Goal: Task Accomplishment & Management: Complete application form

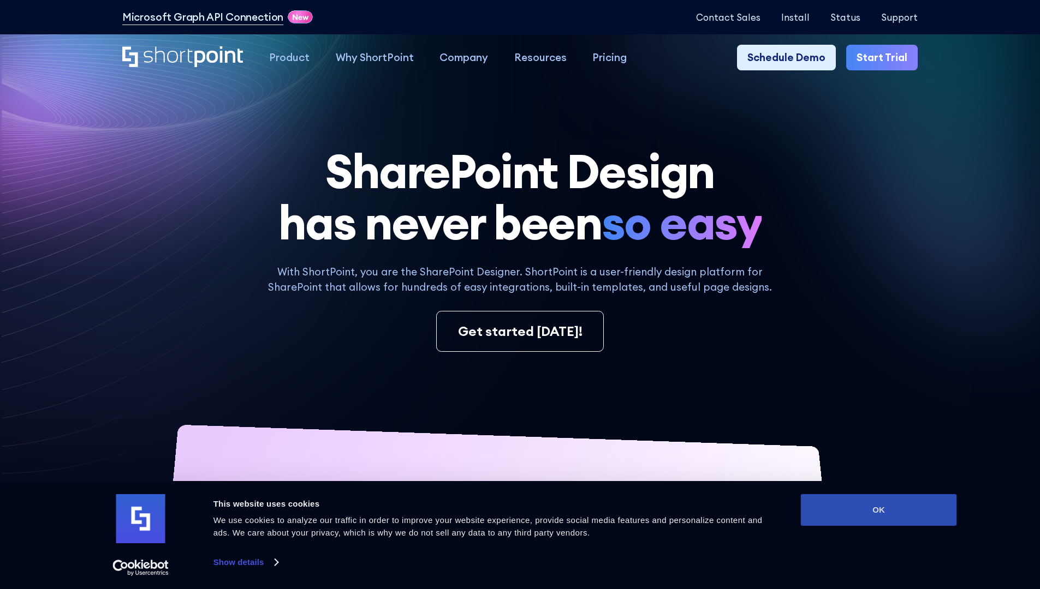
click at [878, 510] on button "OK" at bounding box center [879, 510] width 156 height 32
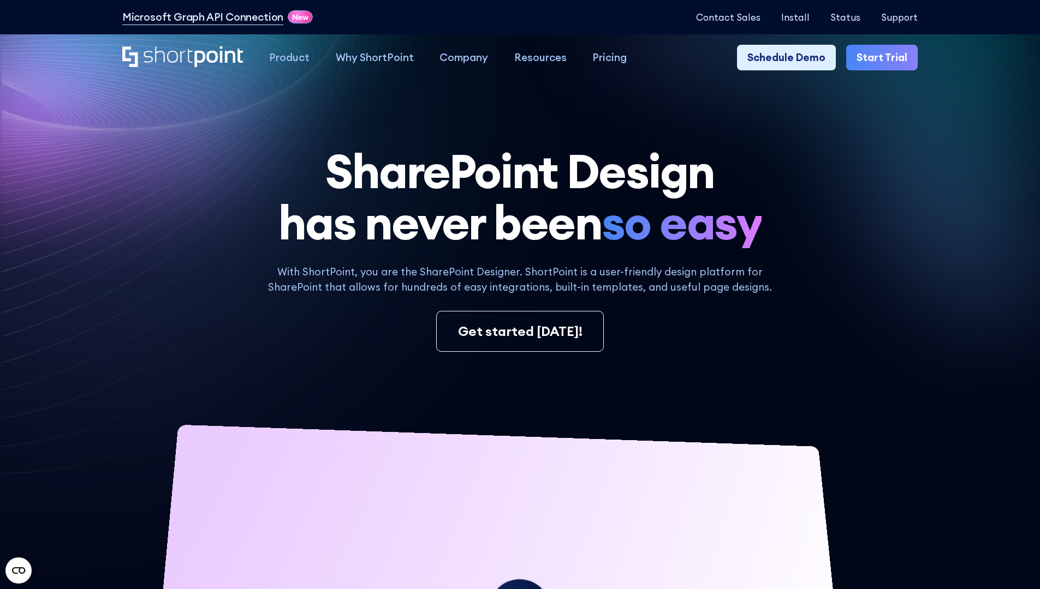
click at [885, 58] on link "Start Trial" at bounding box center [881, 58] width 71 height 26
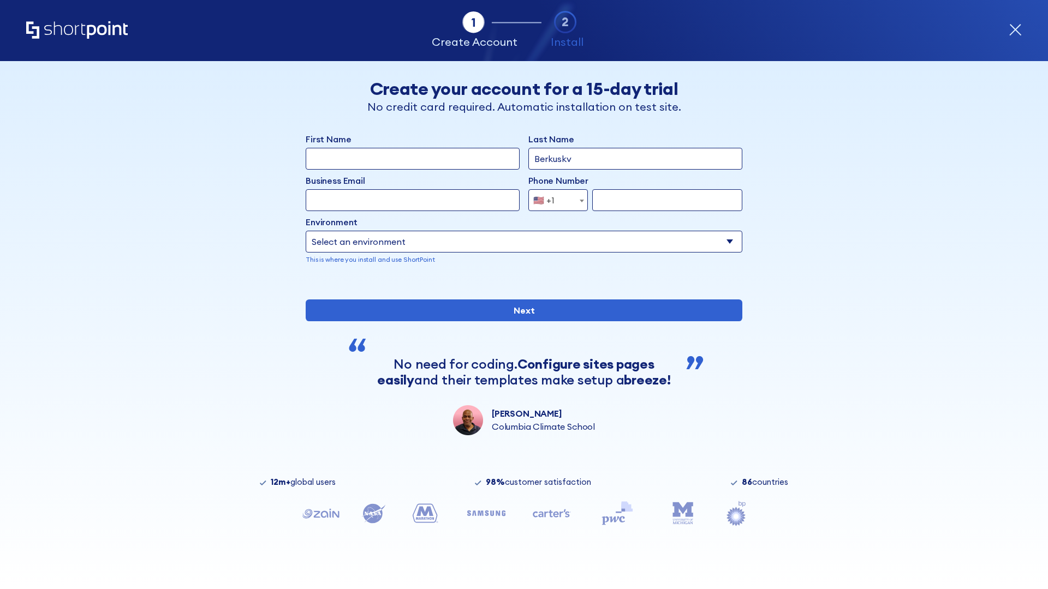
type input "Berkuskv"
type input "[EMAIL_ADDRESS][DOMAIN_NAME]"
type input "2125556789"
select select "Microsoft 365"
type input "2125556789"
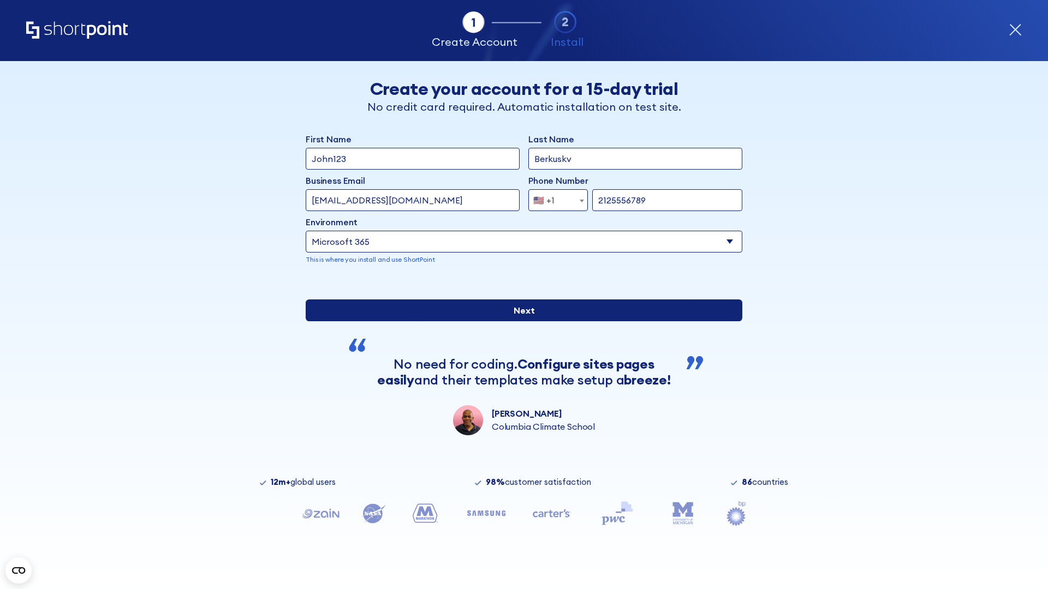
scroll to position [3, 0]
click at [520, 321] on input "Next" at bounding box center [524, 311] width 437 height 22
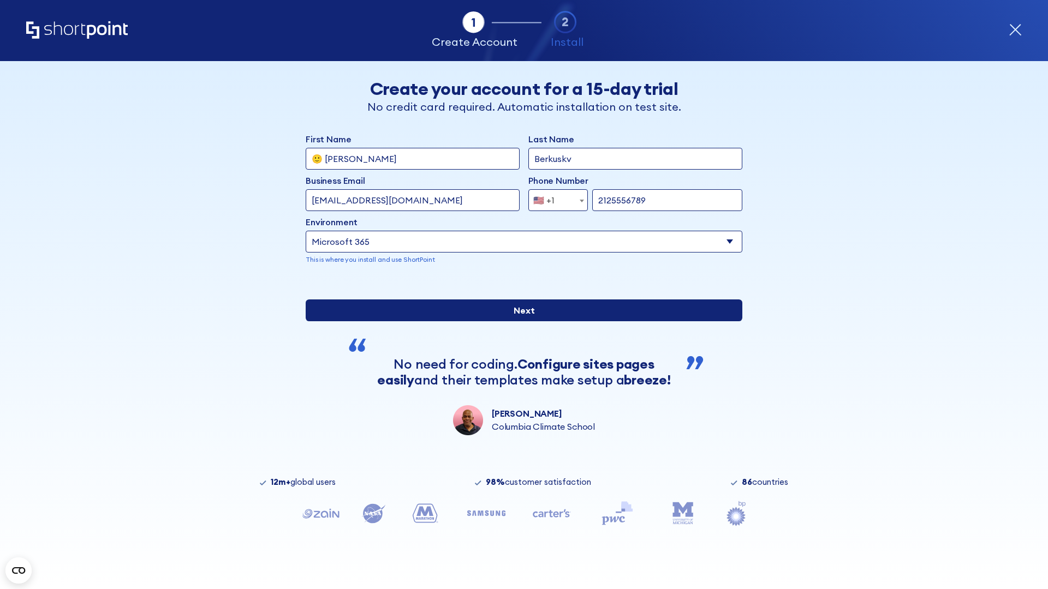
click at [520, 321] on input "Next" at bounding box center [524, 311] width 437 height 22
type input "Archebald"
click at [520, 321] on input "Next" at bounding box center [524, 311] width 437 height 22
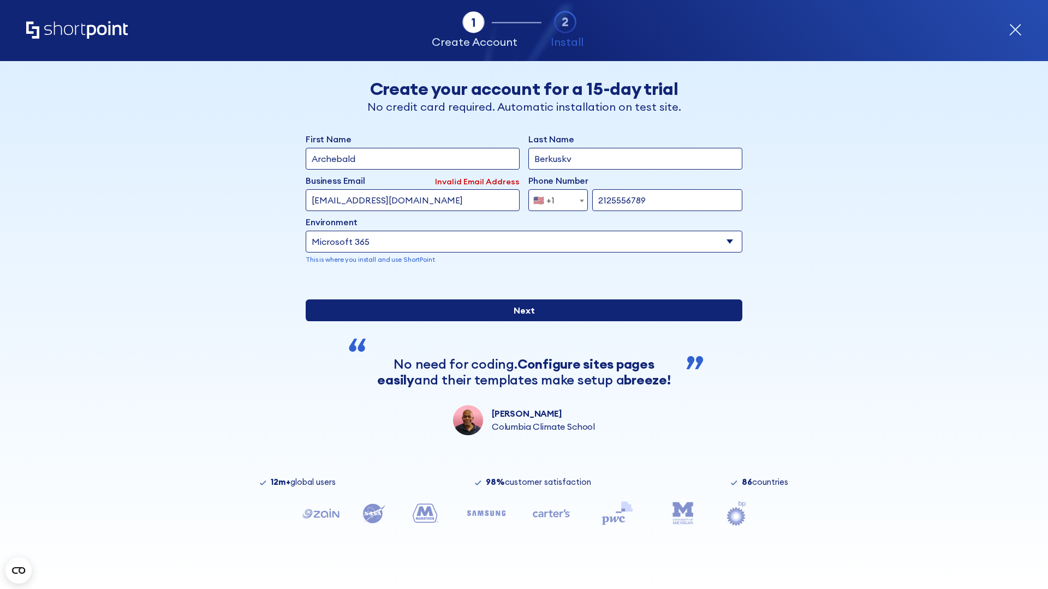
click at [520, 321] on input "Next" at bounding box center [524, 311] width 437 height 22
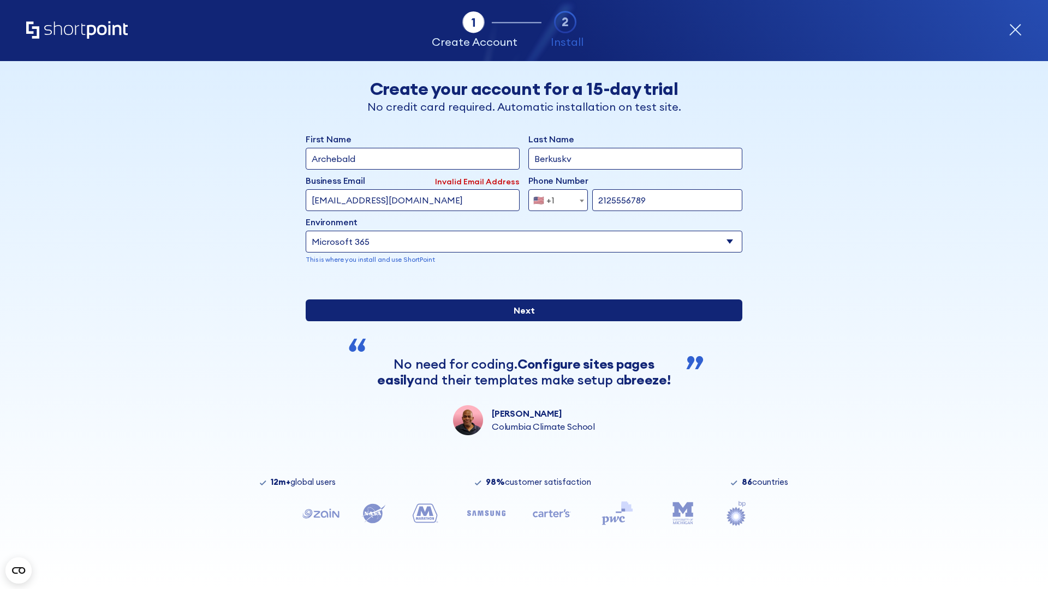
click at [520, 321] on input "Next" at bounding box center [524, 311] width 437 height 22
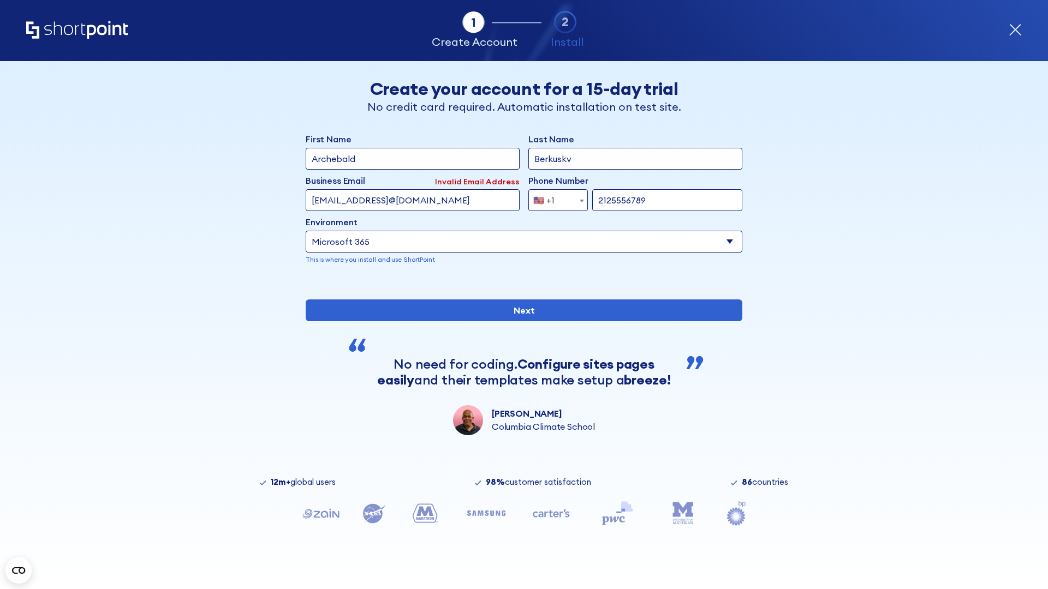
type input "testEmail@protonmail.comtest@shortpoint.com"
click at [554, 198] on span "🇺🇸 +1" at bounding box center [547, 200] width 37 height 22
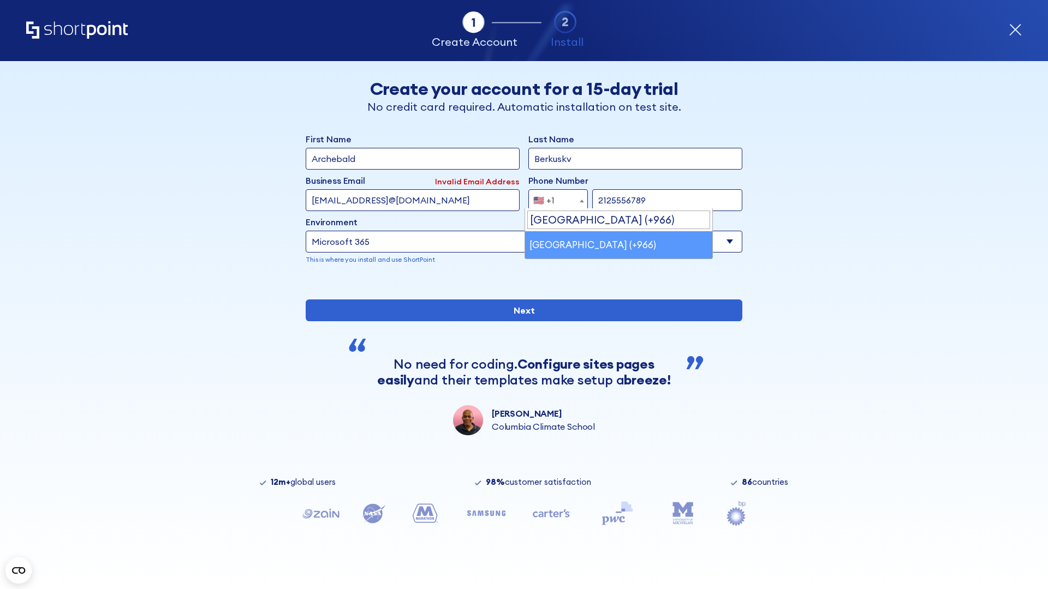
select select "+966"
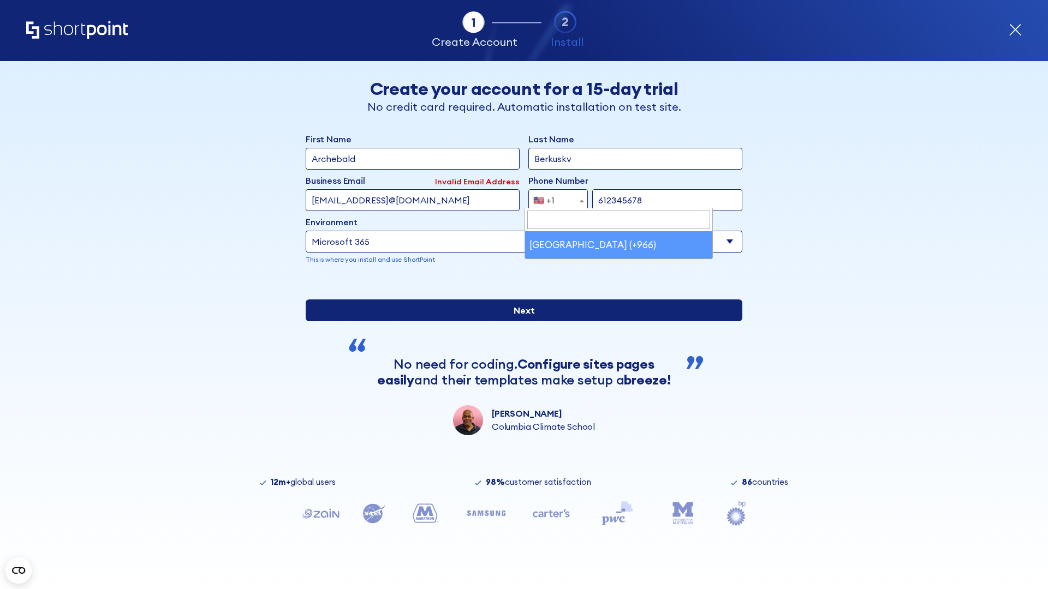
type input "612345678"
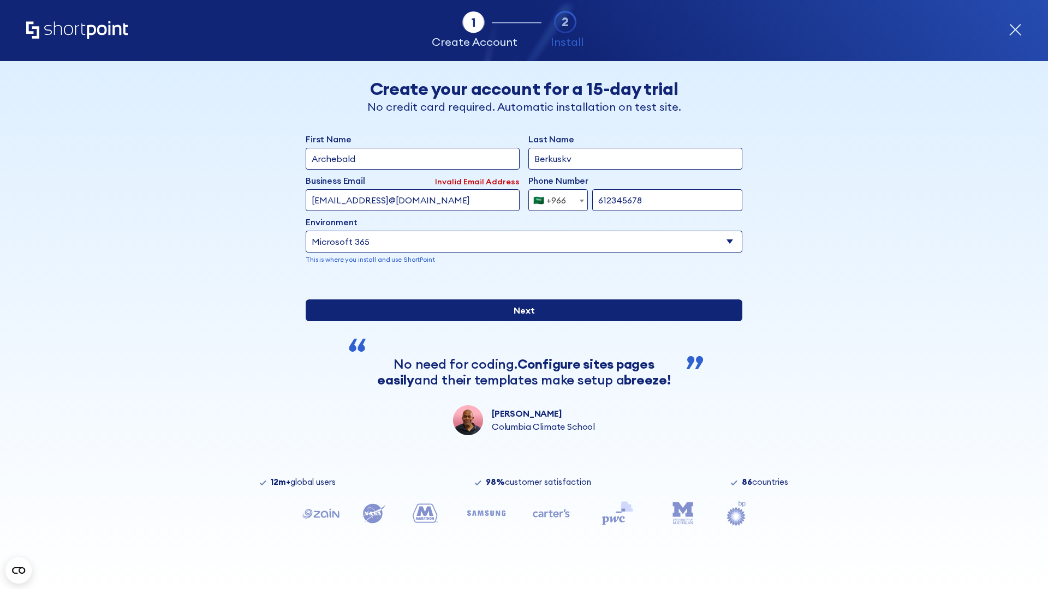
click at [520, 321] on input "Next" at bounding box center [524, 311] width 437 height 22
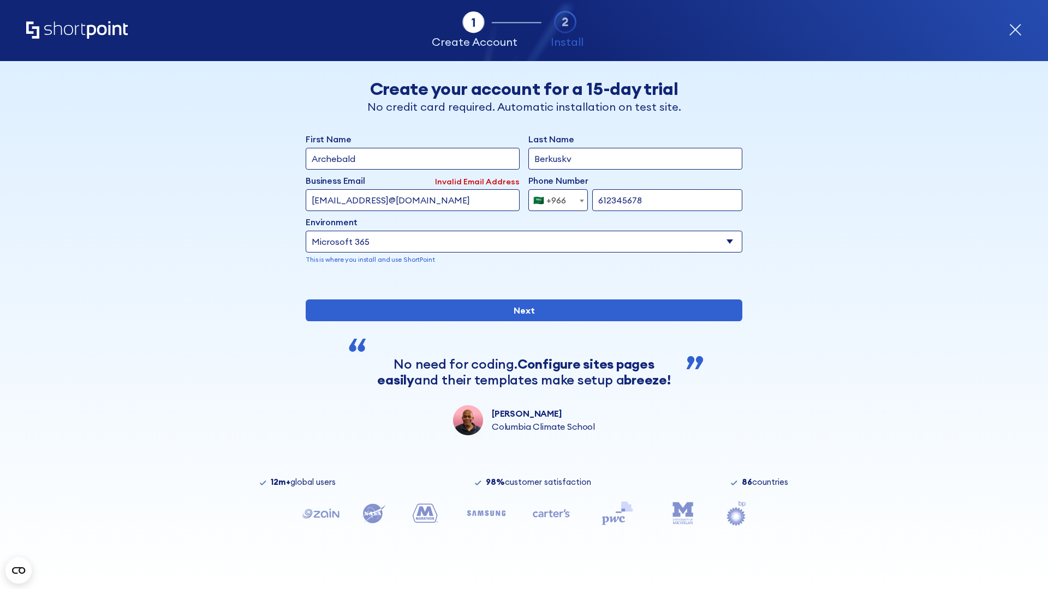
click at [554, 198] on div "🇸🇦 +966" at bounding box center [549, 200] width 33 height 22
select select "+971"
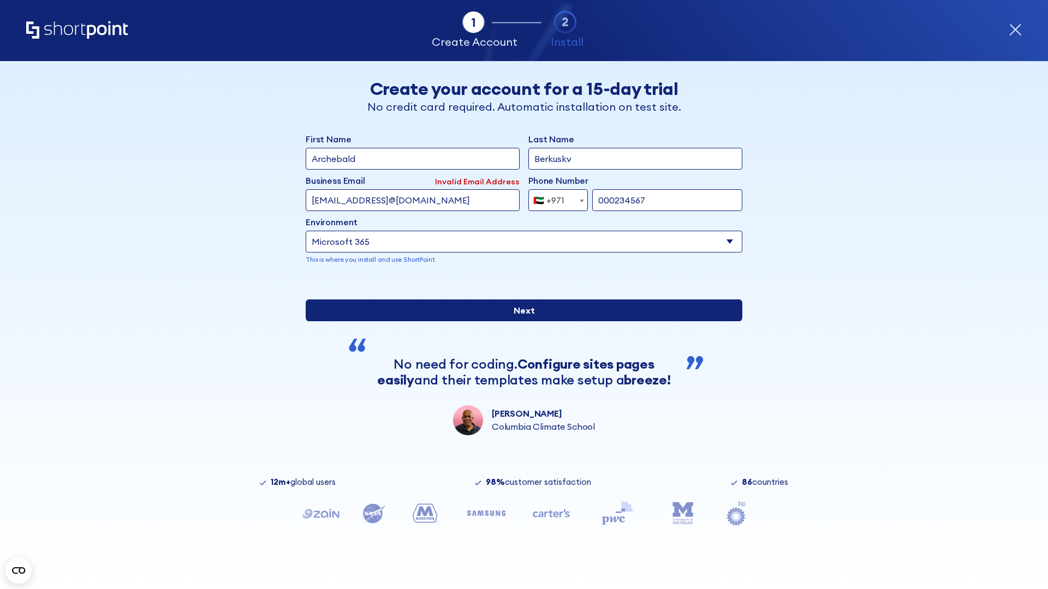
type input "000234567"
click at [520, 321] on input "Next" at bounding box center [524, 311] width 437 height 22
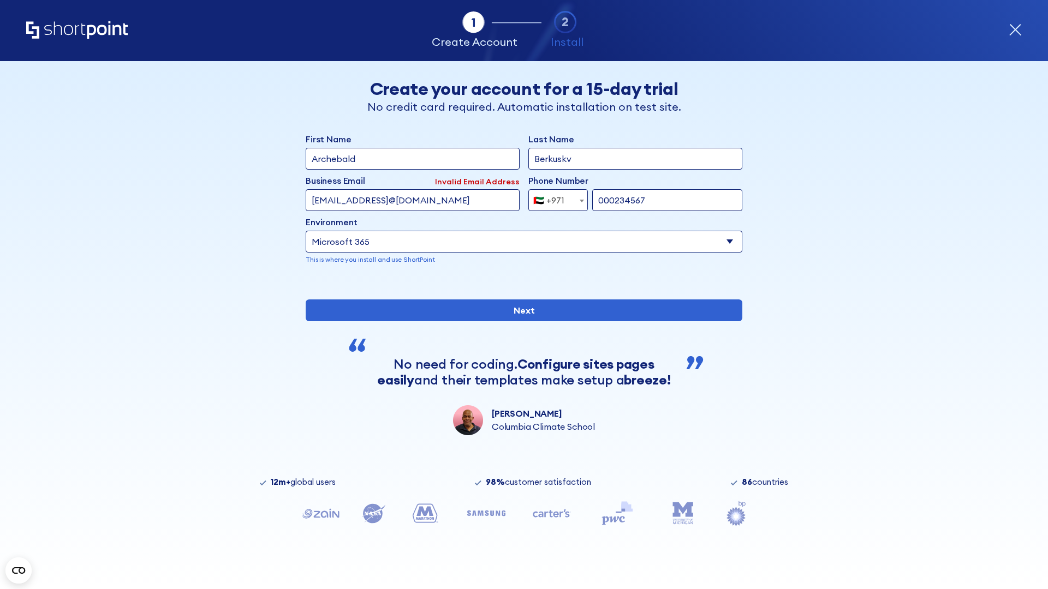
click at [554, 198] on div "🇦🇪 +971" at bounding box center [548, 200] width 31 height 22
select select "+44"
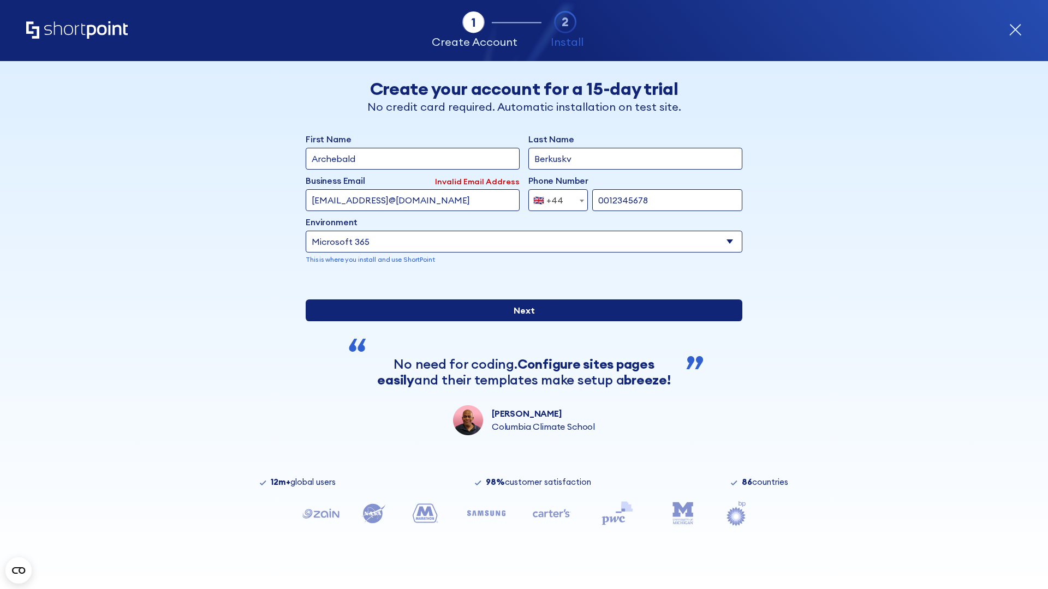
type input "0012345678"
click at [520, 321] on input "Next" at bounding box center [524, 311] width 437 height 22
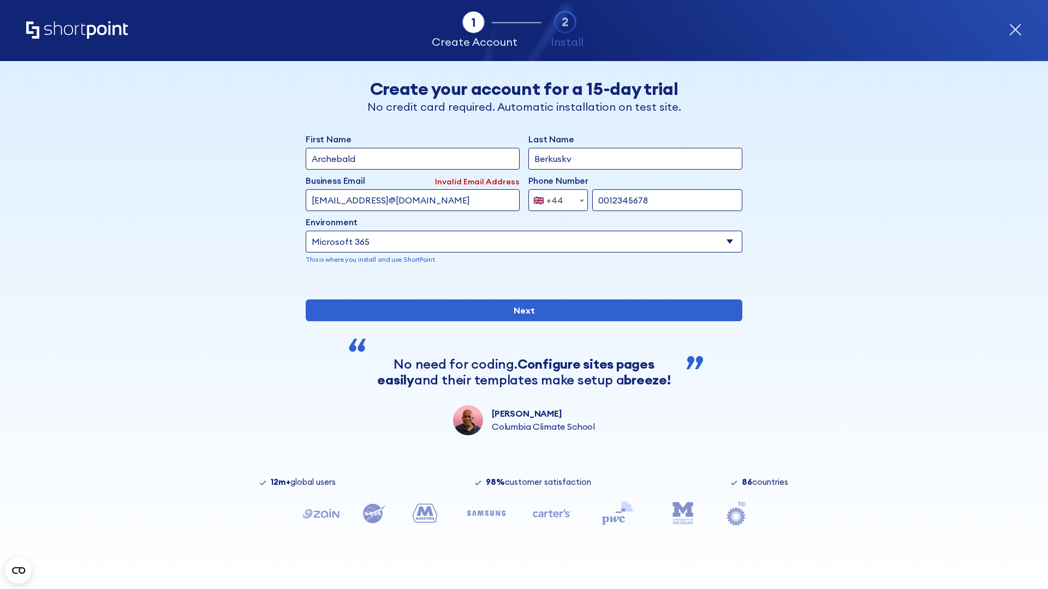
click at [554, 198] on div "🇬🇧 +44" at bounding box center [548, 200] width 30 height 22
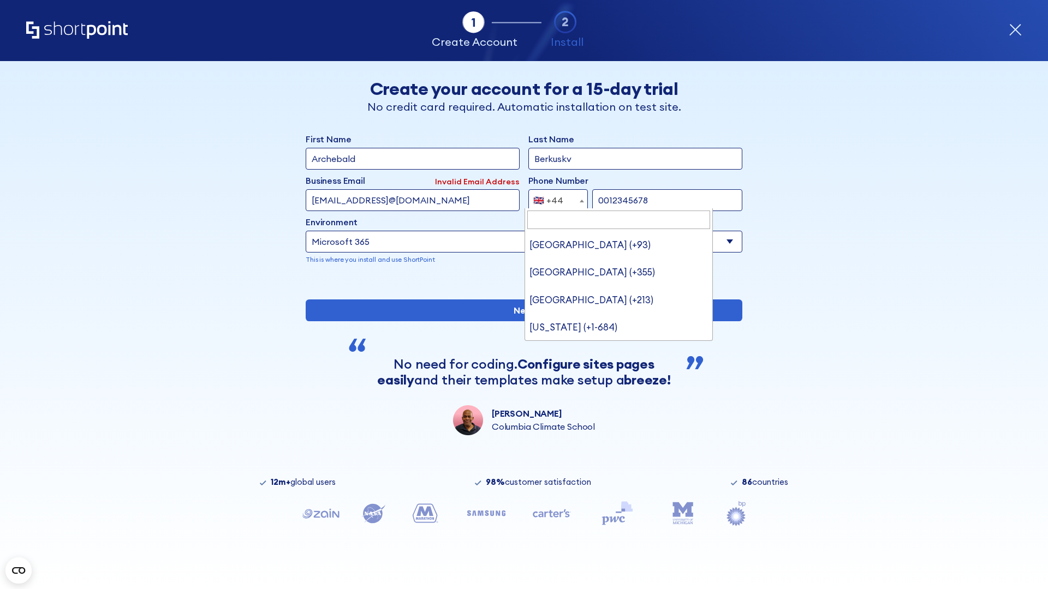
type input "Ukraine (+380)"
select select "+380"
type input "5034517890"
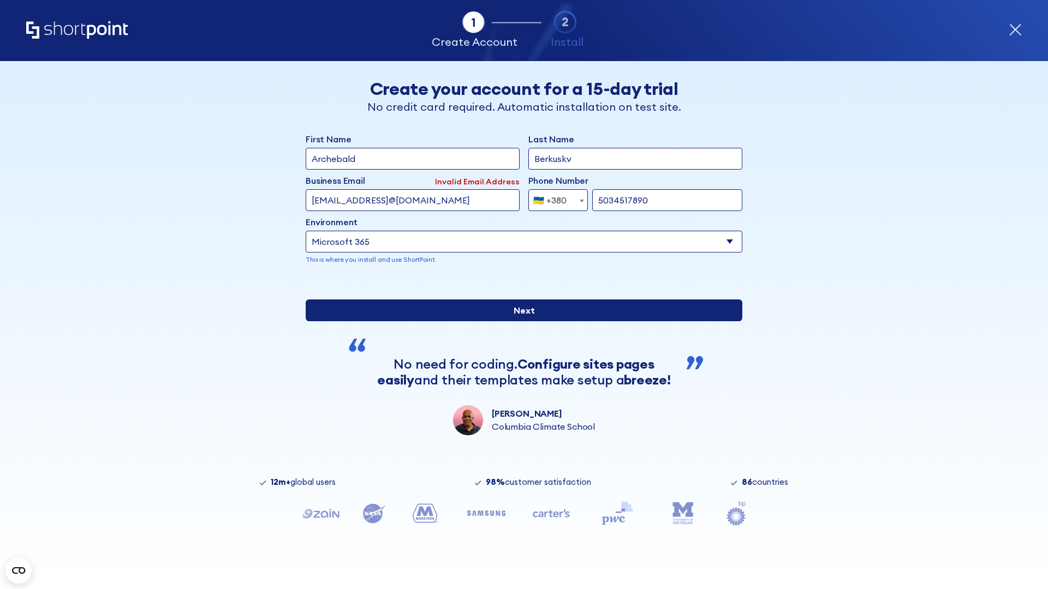
click at [520, 321] on input "Next" at bounding box center [524, 311] width 437 height 22
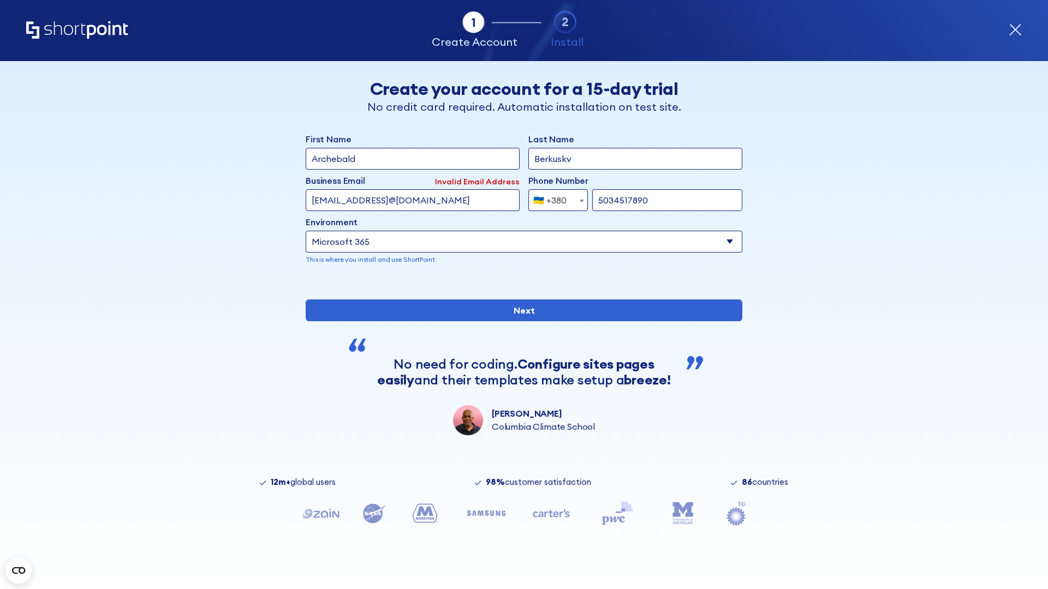
click at [554, 198] on div "🇺🇦 +380" at bounding box center [549, 200] width 33 height 22
select select "+1"
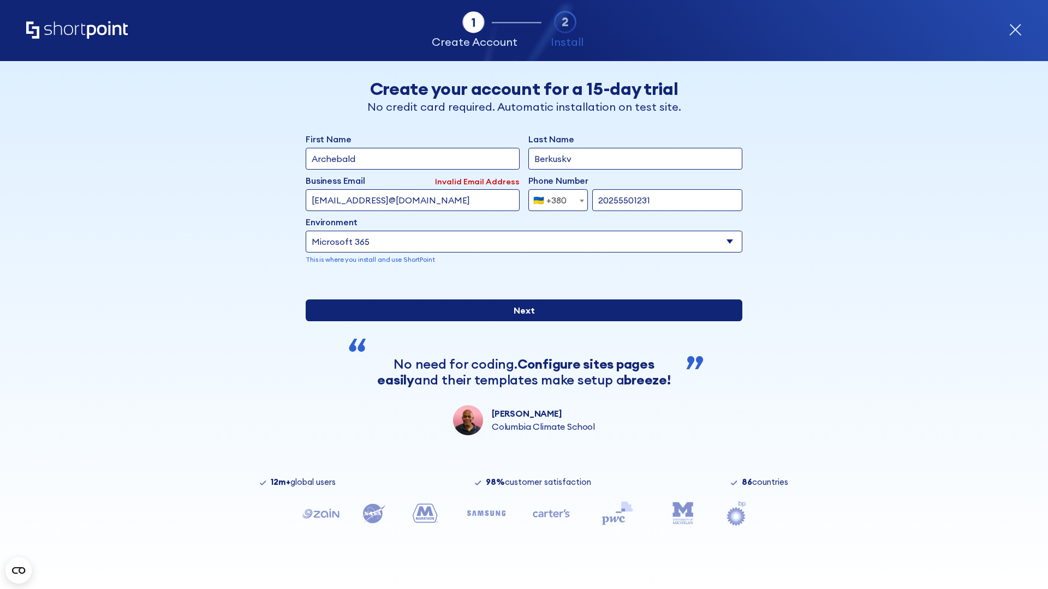
type input "20255501231"
click at [520, 321] on input "Next" at bounding box center [524, 311] width 437 height 22
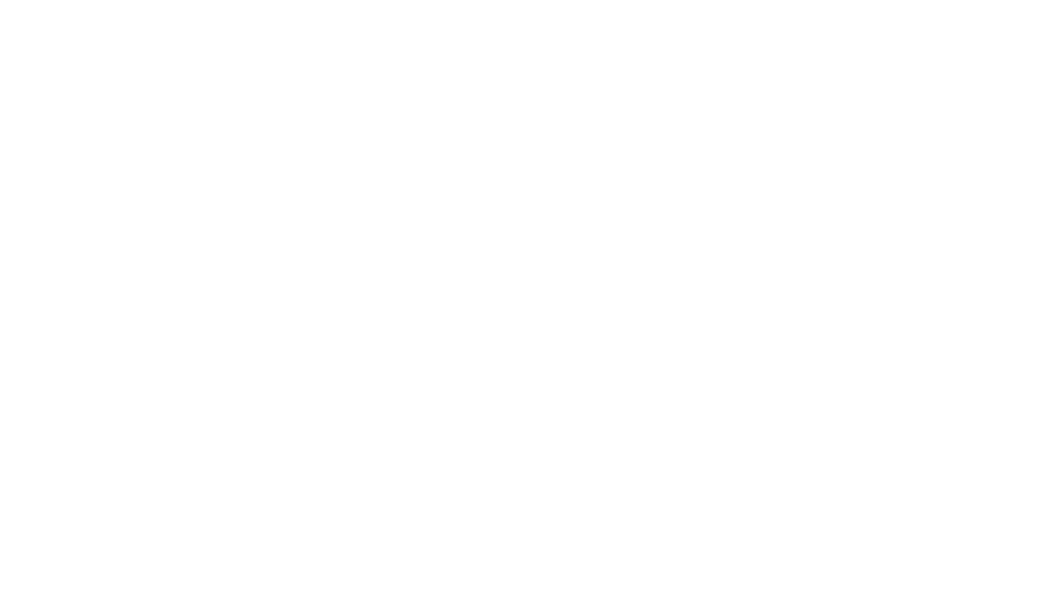
type input "Mary-Jane"
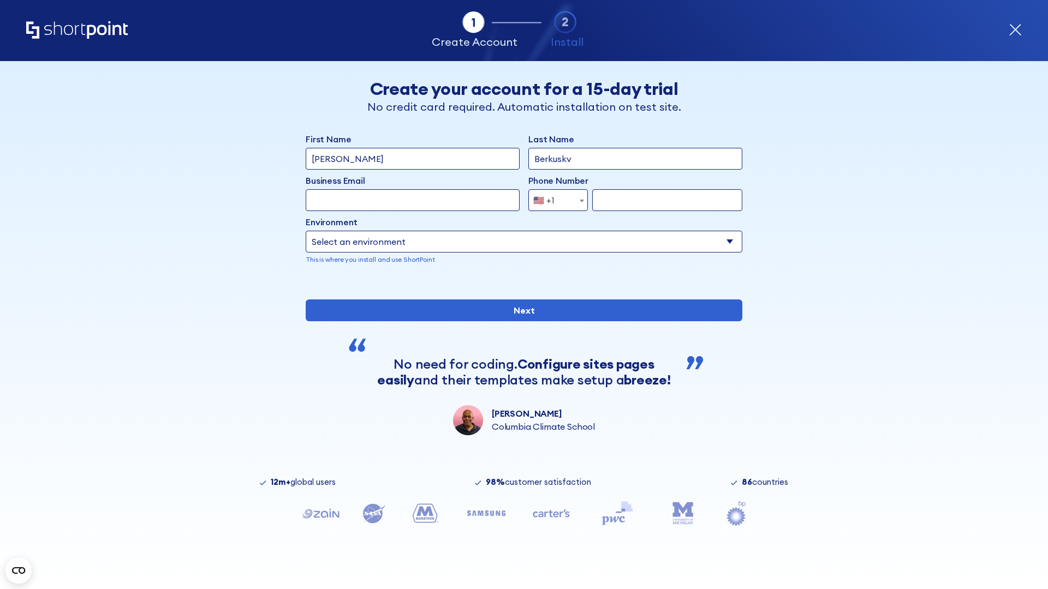
type input "Berkuskv"
type input "john@company.com"
click at [554, 200] on span "🇺🇸 +1" at bounding box center [547, 200] width 37 height 22
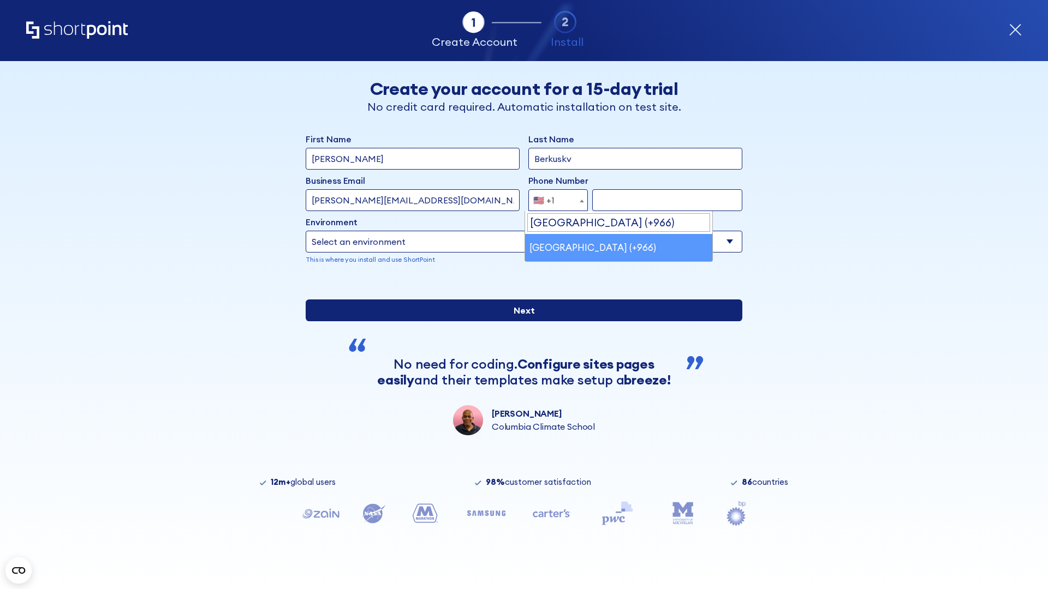
select select "+966"
type input "512345678"
select select "Microsoft 365"
type input "512345678"
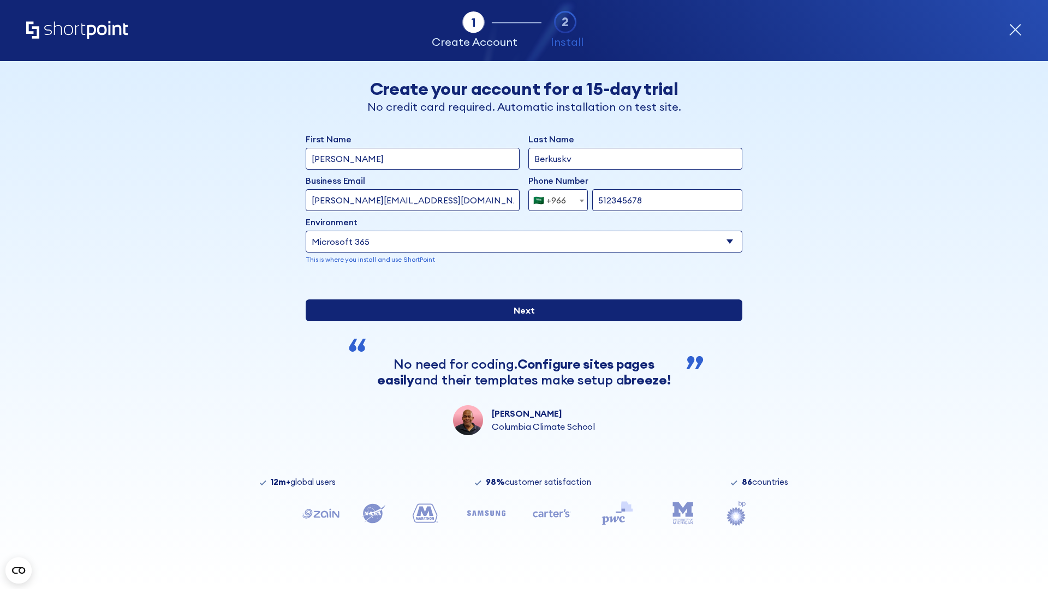
click at [520, 321] on input "Next" at bounding box center [524, 311] width 437 height 22
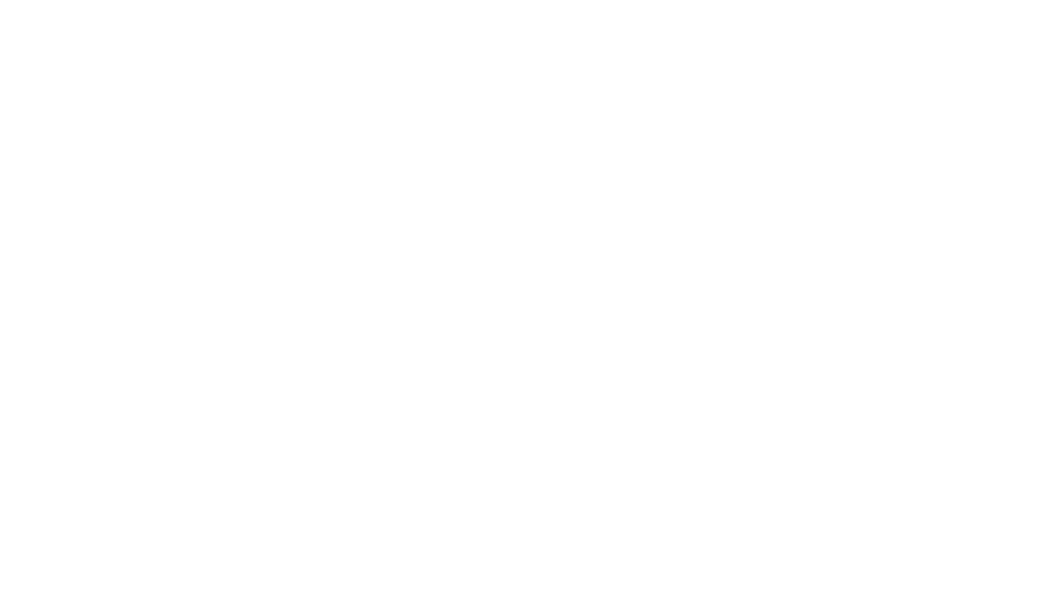
select select "+966"
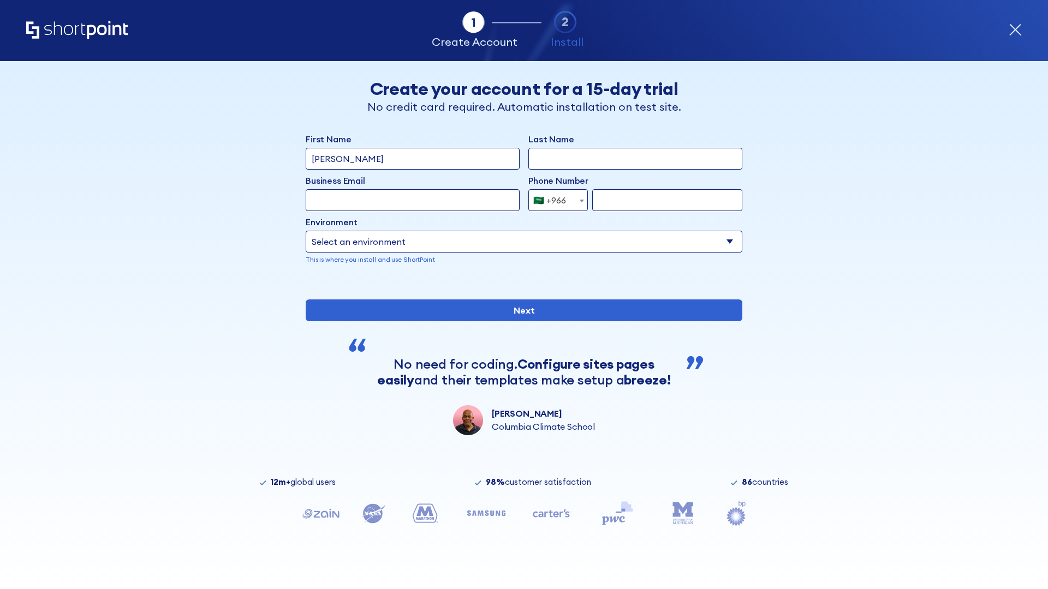
type input "D'Souza"
type input "Berkuskv"
type input "hr@mybusiness.org"
click at [554, 200] on div "🇸🇦 +966" at bounding box center [549, 200] width 33 height 22
select select "+971"
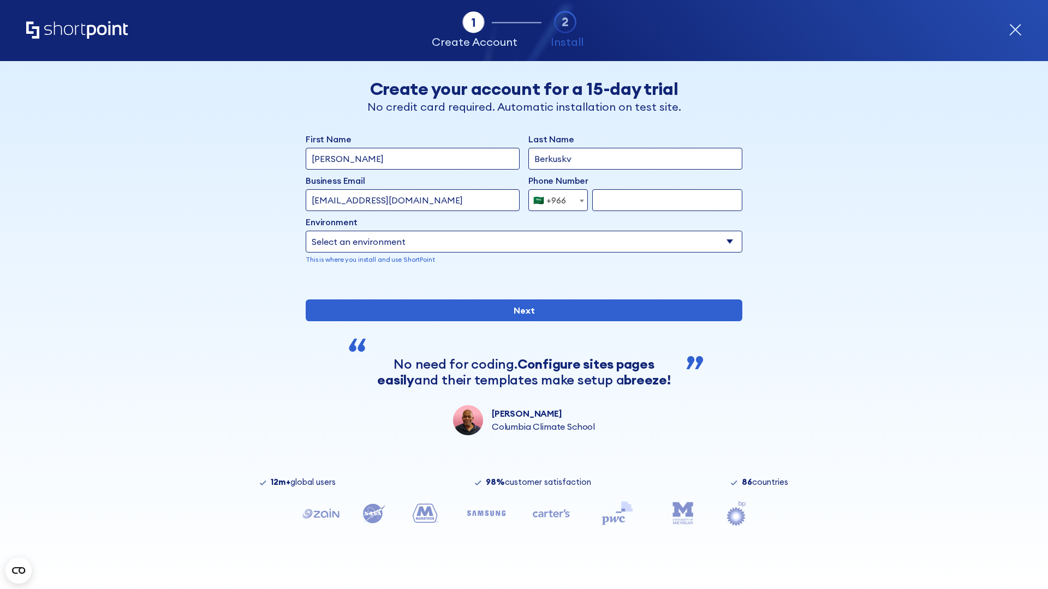
type input "501234567"
select select "Microsoft 365"
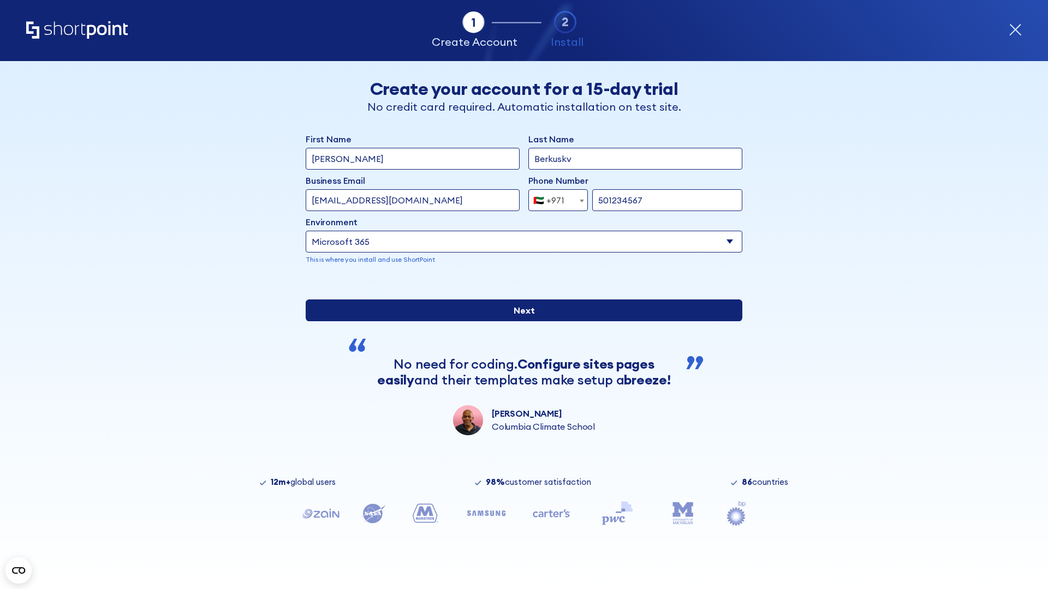
type input "501234567"
click at [520, 321] on input "Next" at bounding box center [524, 311] width 437 height 22
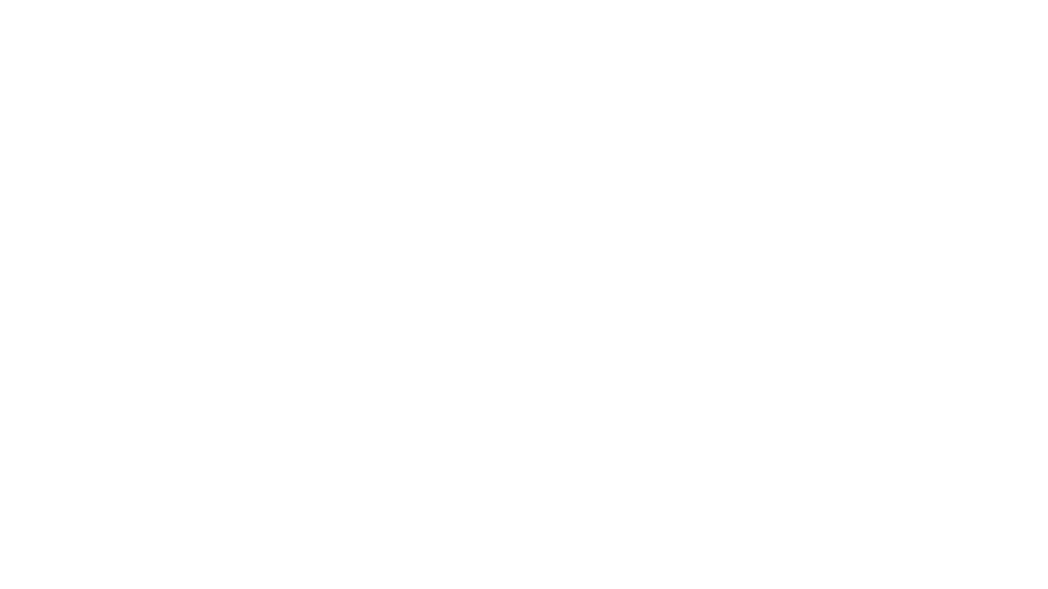
select select "+971"
type input "[PERSON_NAME]"
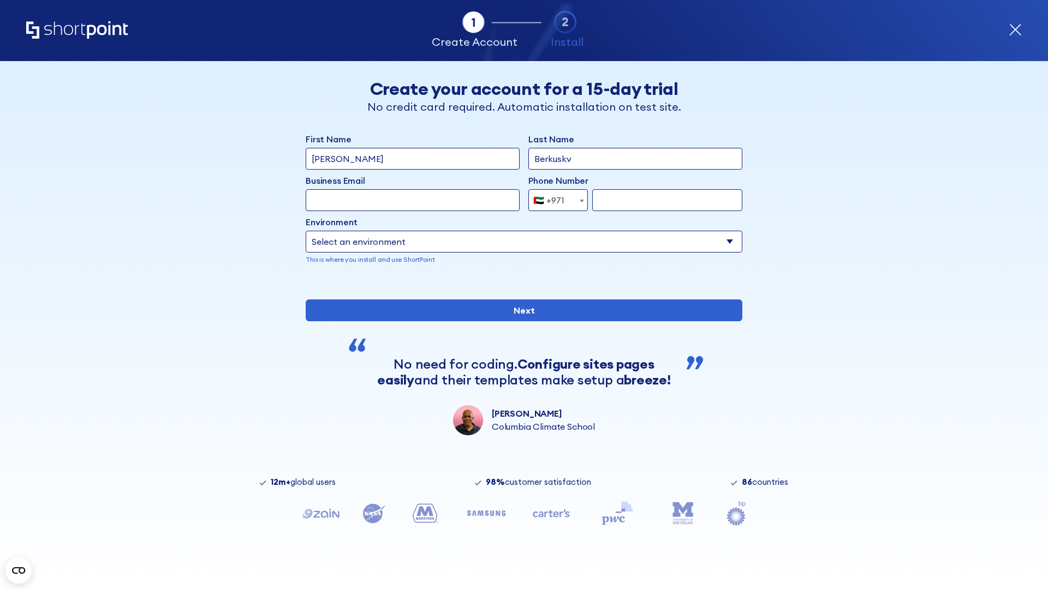
type input "Berkuskv"
type input "[EMAIL_ADDRESS][DOMAIN_NAME]"
click at [554, 198] on div "🇦🇪 +971" at bounding box center [548, 200] width 31 height 22
select select "+44"
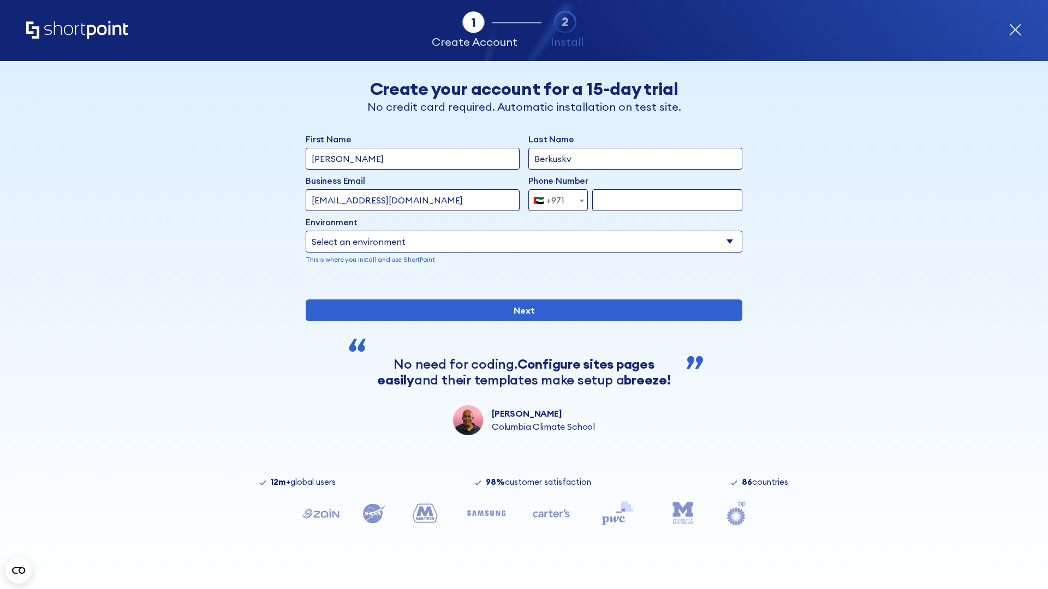
type input "7912345678"
select select "Microsoft 365"
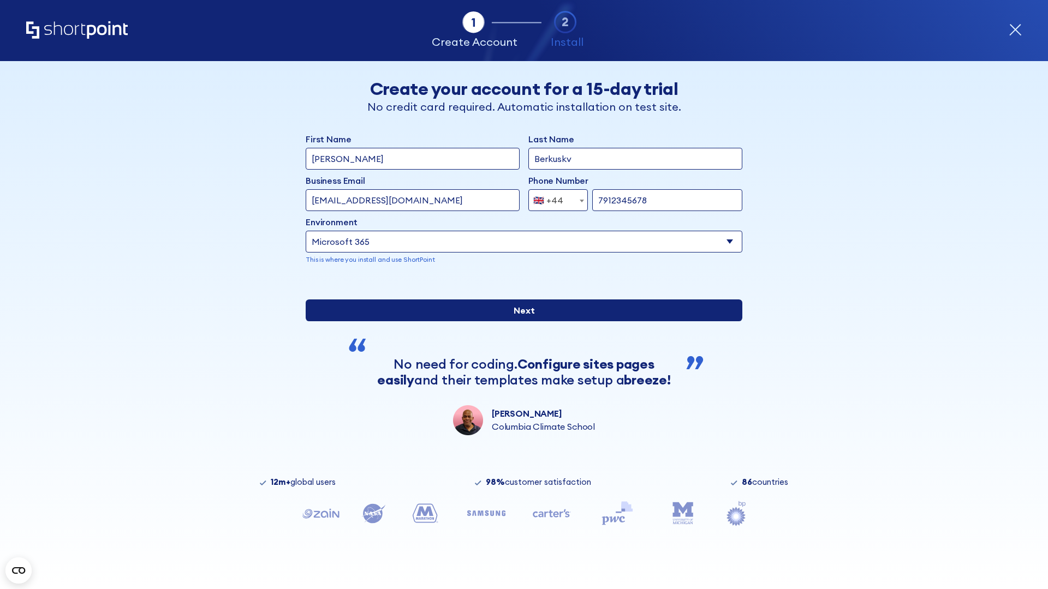
type input "7912345678"
click at [520, 321] on input "Next" at bounding box center [524, 311] width 437 height 22
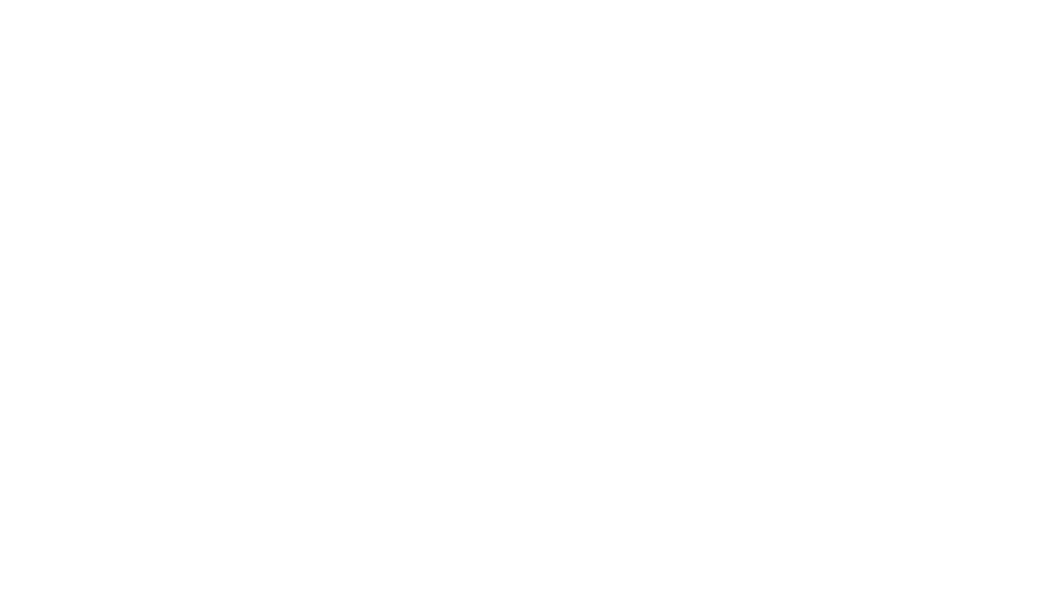
select select "+44"
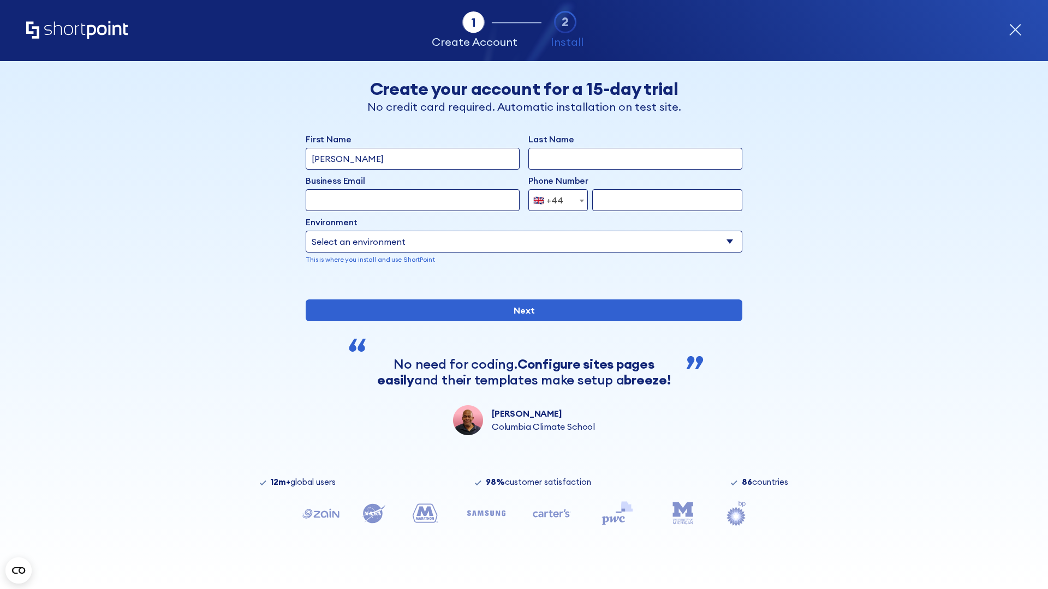
type input "[PERSON_NAME]"
type input "Berkuskv"
type input "info@startup.tech"
click at [554, 200] on div "🇬🇧 +44" at bounding box center [548, 200] width 30 height 22
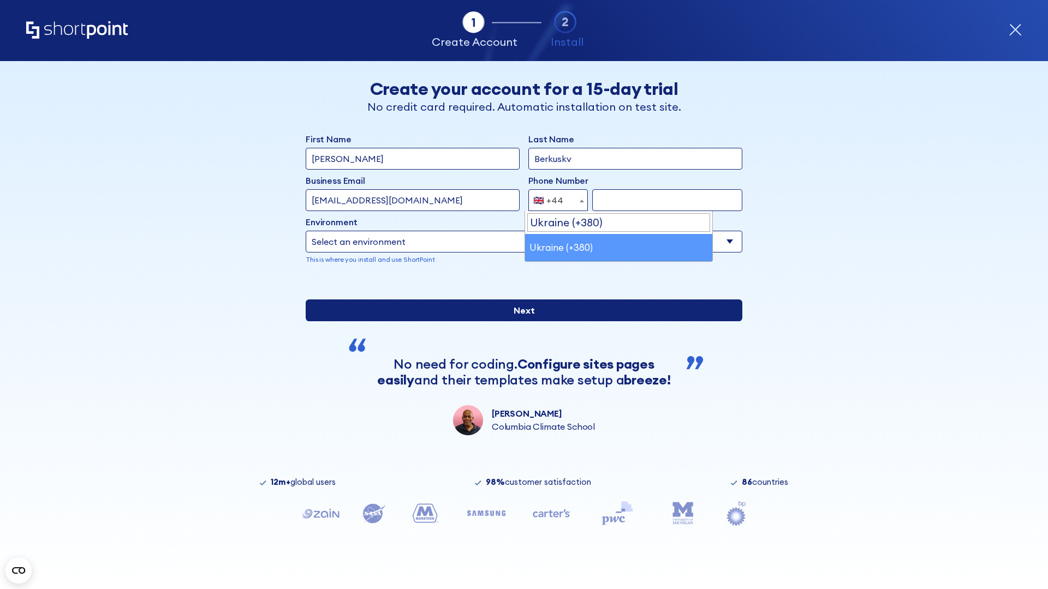
select select "+380"
type input "663451789"
select select "Microsoft 365"
type input "663451789"
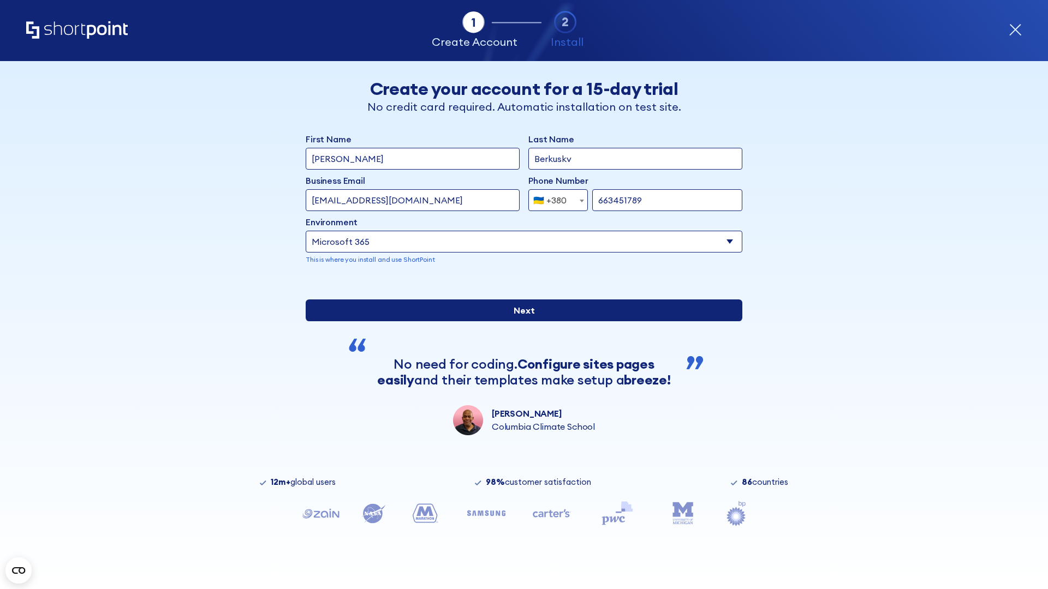
click at [520, 321] on input "Next" at bounding box center [524, 311] width 437 height 22
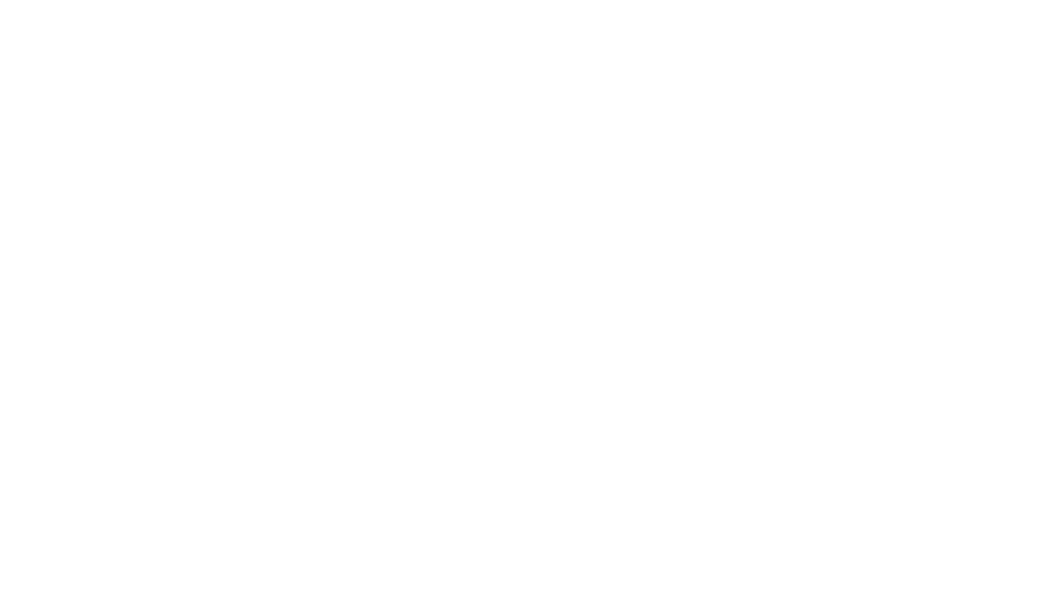
select select "+380"
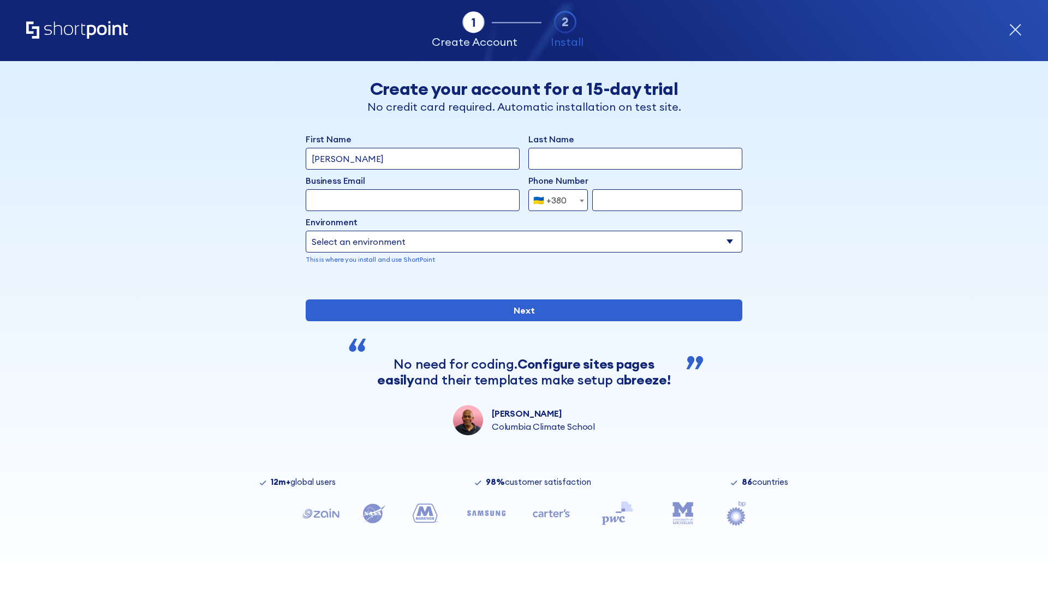
type input "Élodie L'Haÿ"
type input "Berkuskv"
type input "team@hospital-uae.health"
click at [554, 209] on div "🇺🇦 +380" at bounding box center [549, 200] width 33 height 22
select select "+1"
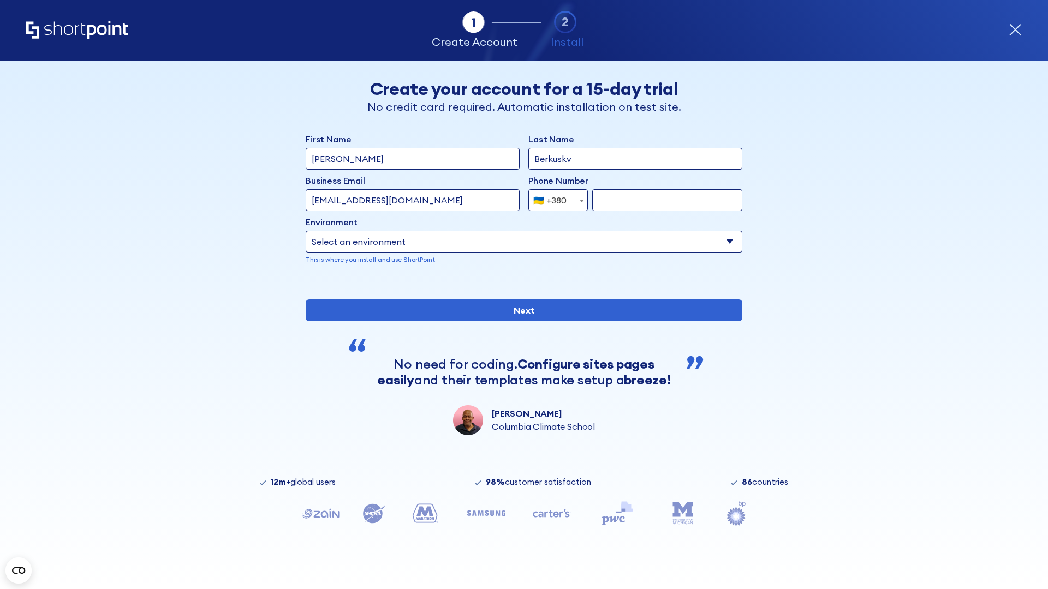
type input "2025550123"
select select "Microsoft 365"
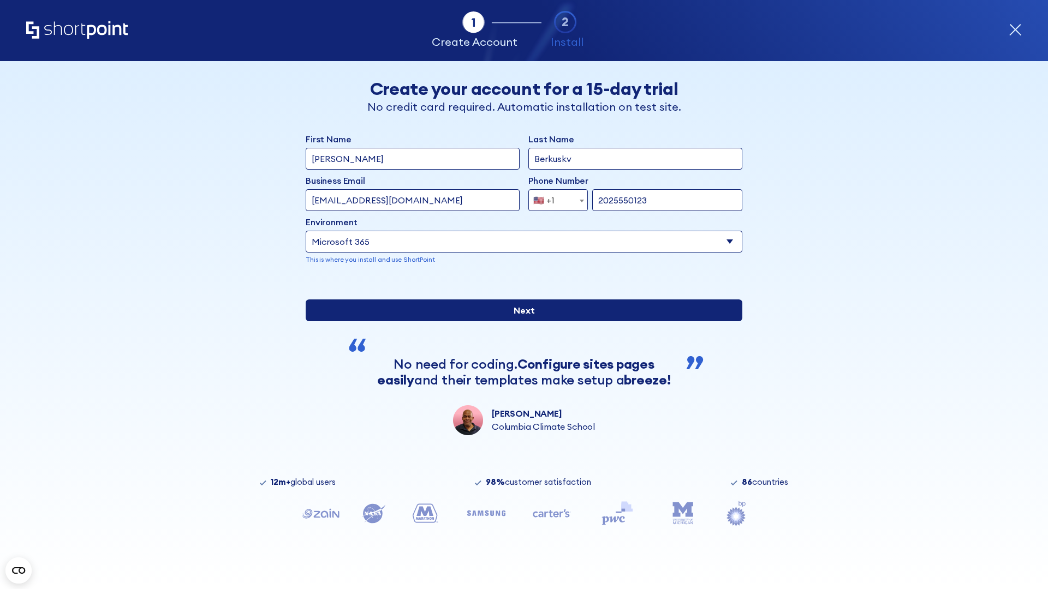
type input "2025550123"
click at [520, 321] on input "Next" at bounding box center [524, 311] width 437 height 22
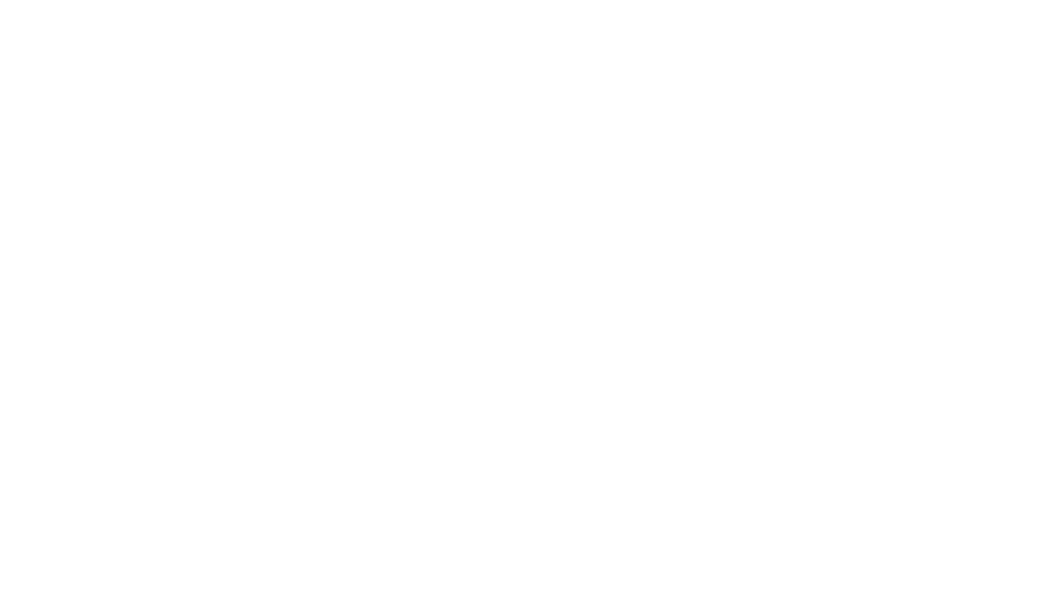
type input "Archebald"
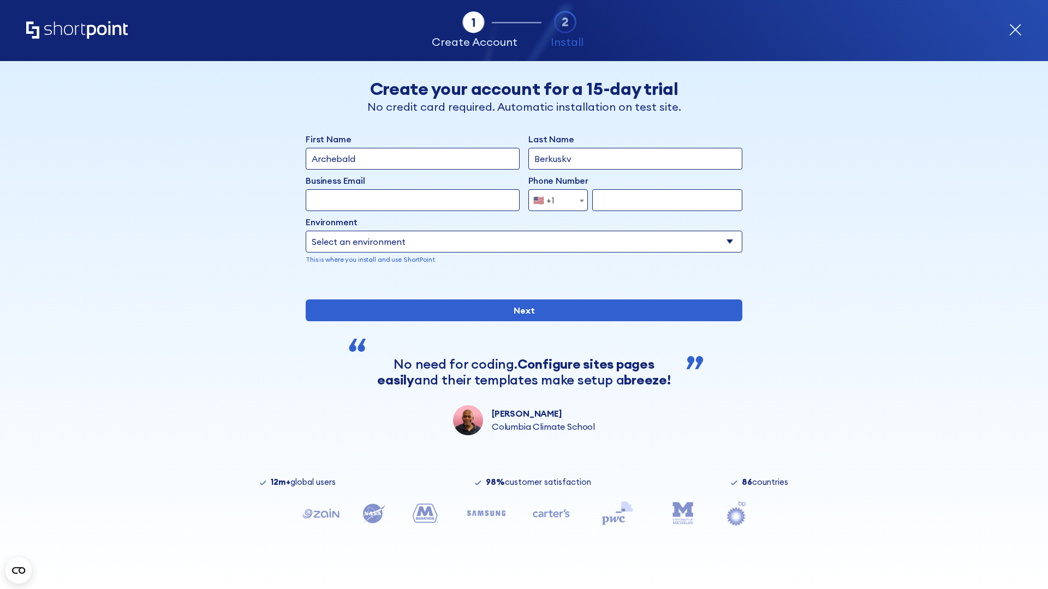
type input "Berkuskv"
type input "[EMAIL_ADDRESS][DOMAIN_NAME]"
type input "2125556789"
select select "SharePoint 2019 (On-Premise)"
type input "2125556789"
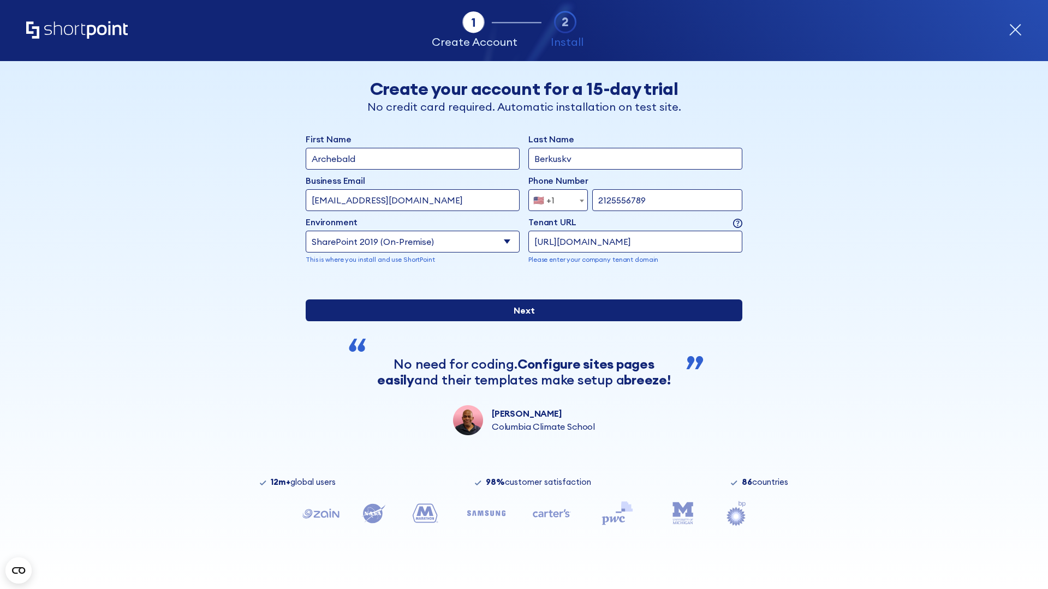
type input "[URL][DOMAIN_NAME]"
click at [520, 321] on input "Next" at bounding box center [524, 311] width 437 height 22
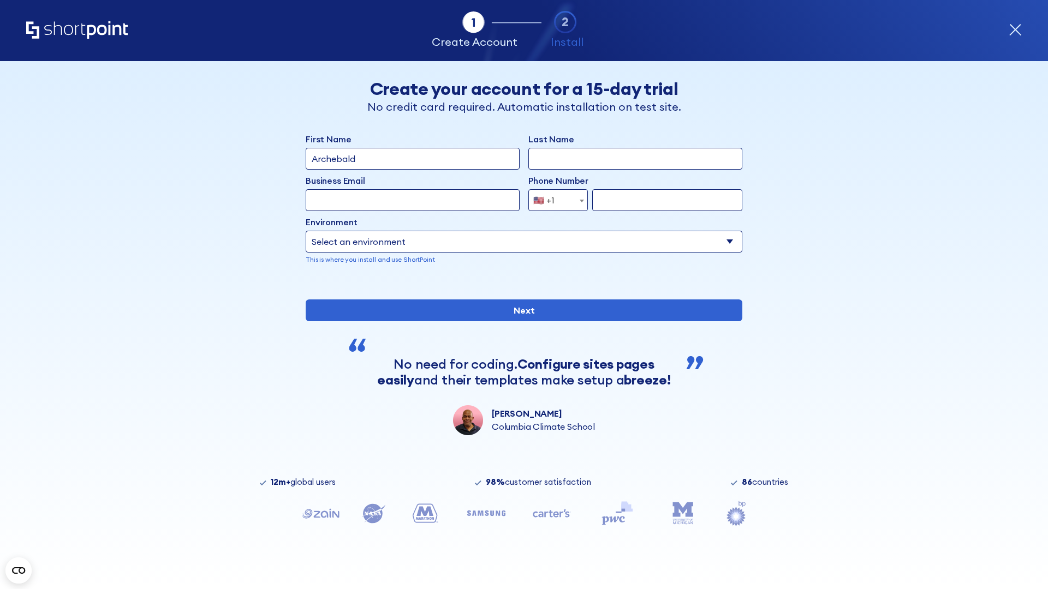
type input "Archebald"
type input "Berkuskv"
type input "[EMAIL_ADDRESS][DOMAIN_NAME]"
type input "2125556789"
select select "SharePoint 2019 (On-Premise)"
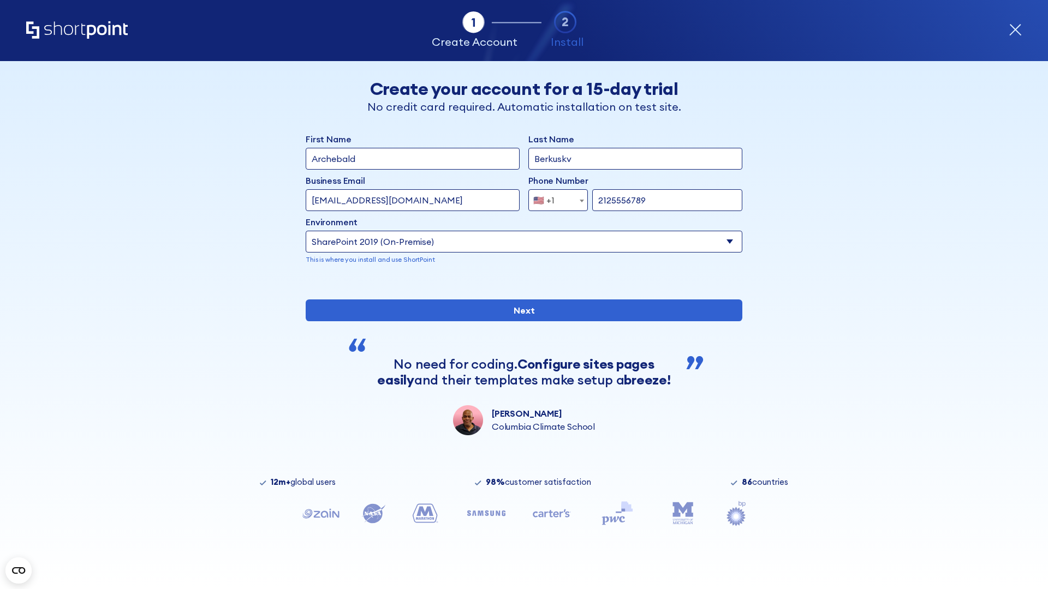
type input "2125556789"
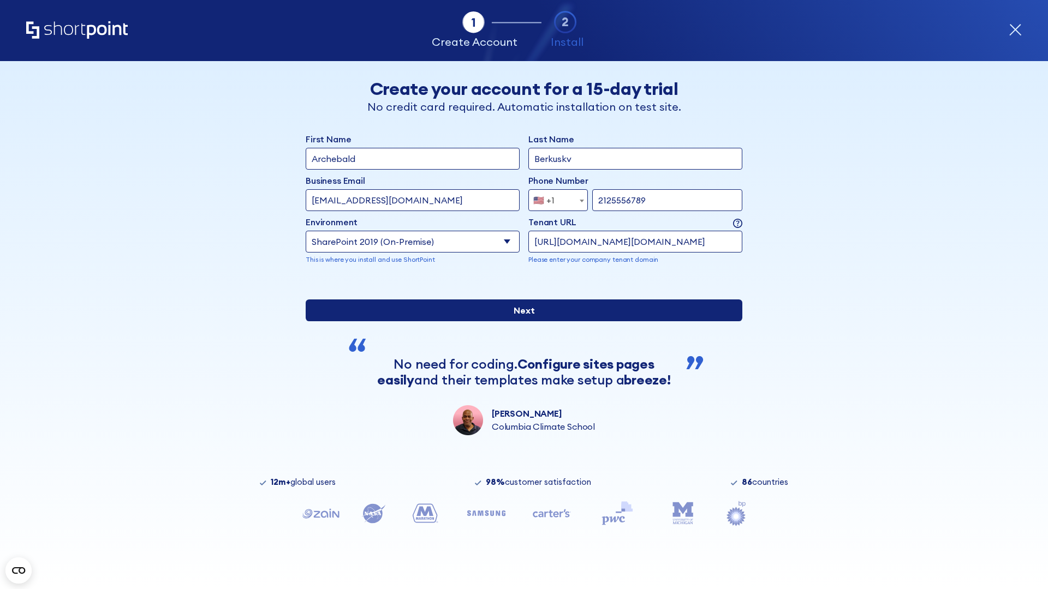
type input "http://malicious.com/sharepoint.com"
click at [520, 364] on div "First Name Archebald Last Name Berkuskv Business Email Invalid Email Address [E…" at bounding box center [524, 284] width 437 height 303
click at [520, 321] on input "Next" at bounding box center [524, 311] width 437 height 22
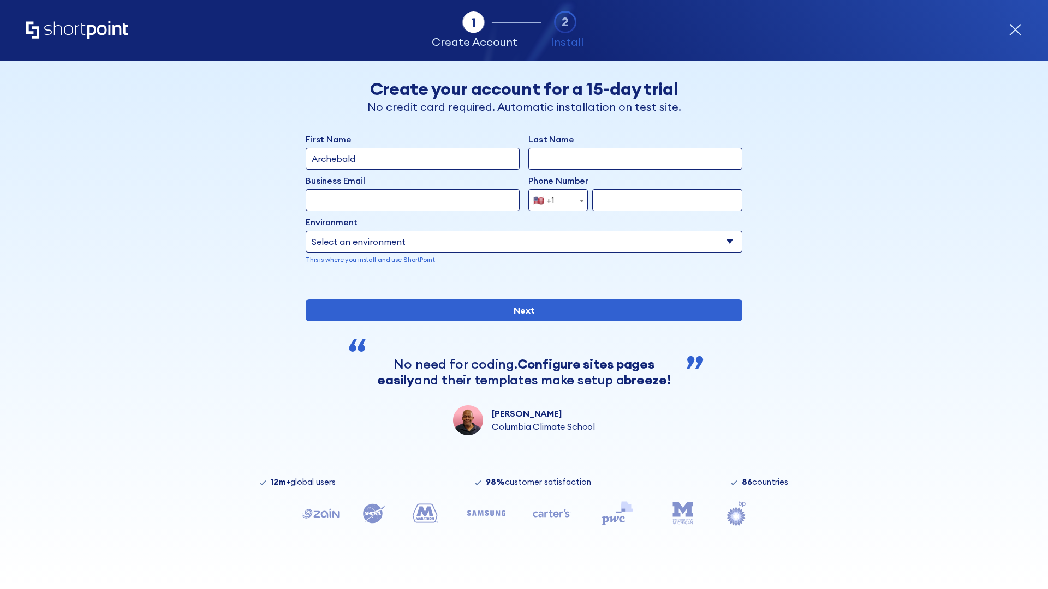
type input "Archebald"
type input "Berkuskv"
type input "[EMAIL_ADDRESS][DOMAIN_NAME]"
type input "2125556789"
select select "SharePoint 2019 (On-Premise)"
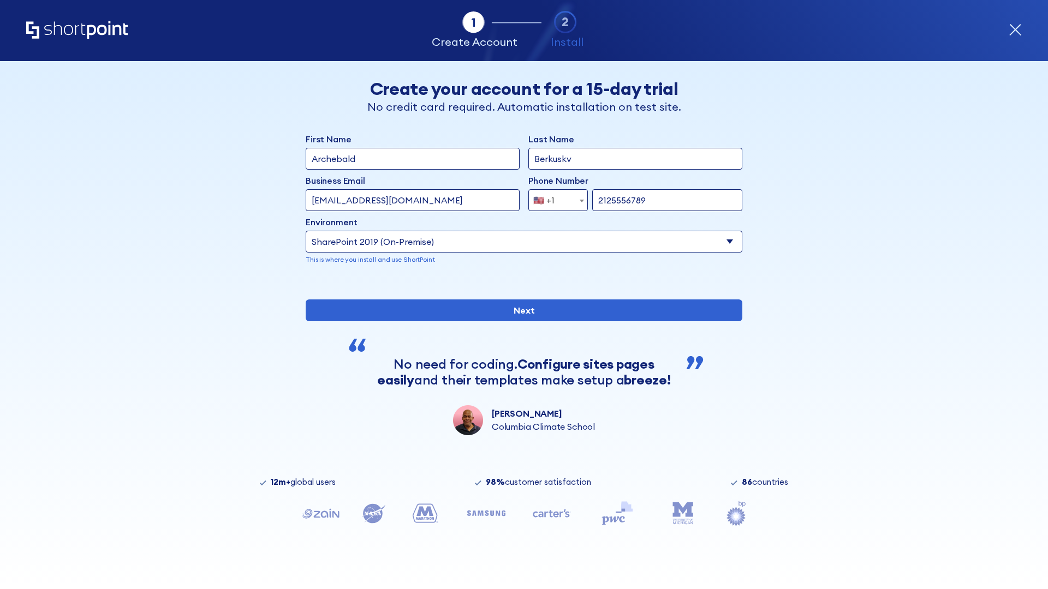
type input "2125556789"
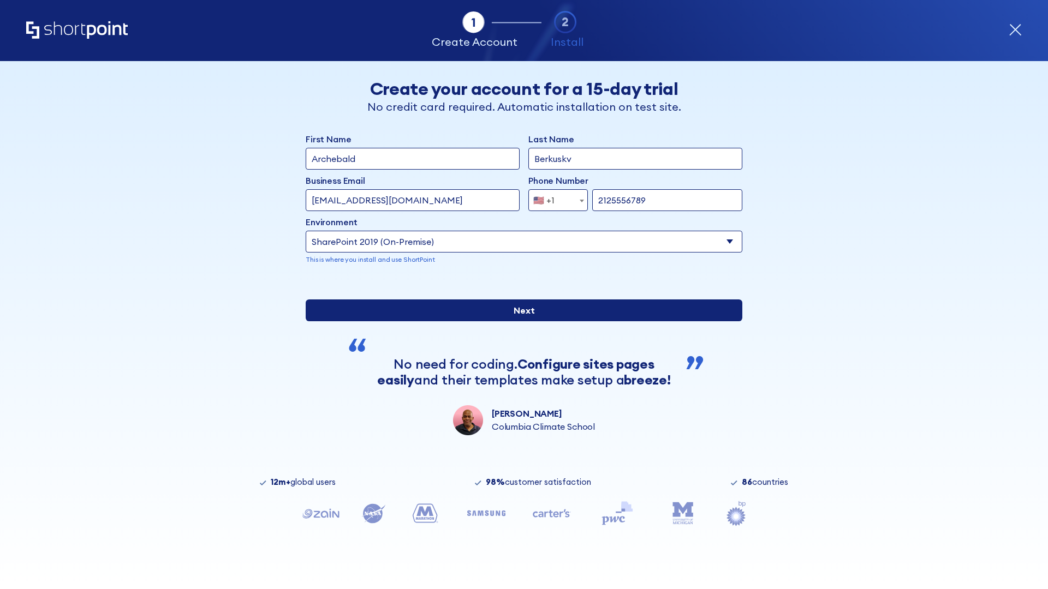
type input "[URL]"
click at [520, 321] on input "Next" at bounding box center [524, 311] width 437 height 22
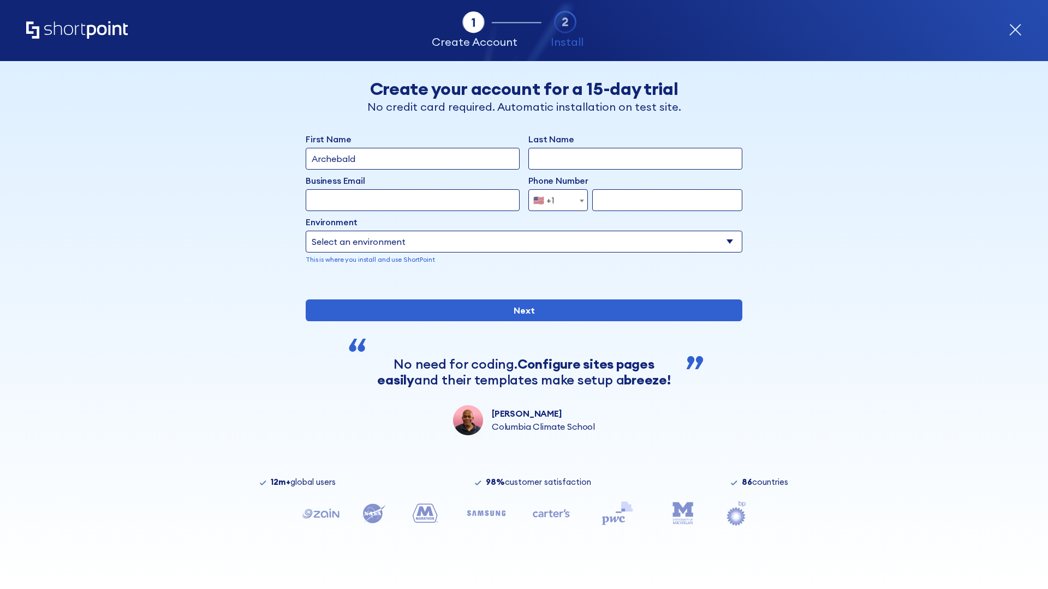
type input "Archebald"
type input "Berkuskv"
type input "[EMAIL_ADDRESS][DOMAIN_NAME]"
type input "2125556789"
select select "SharePoint 2019 (On-Premise)"
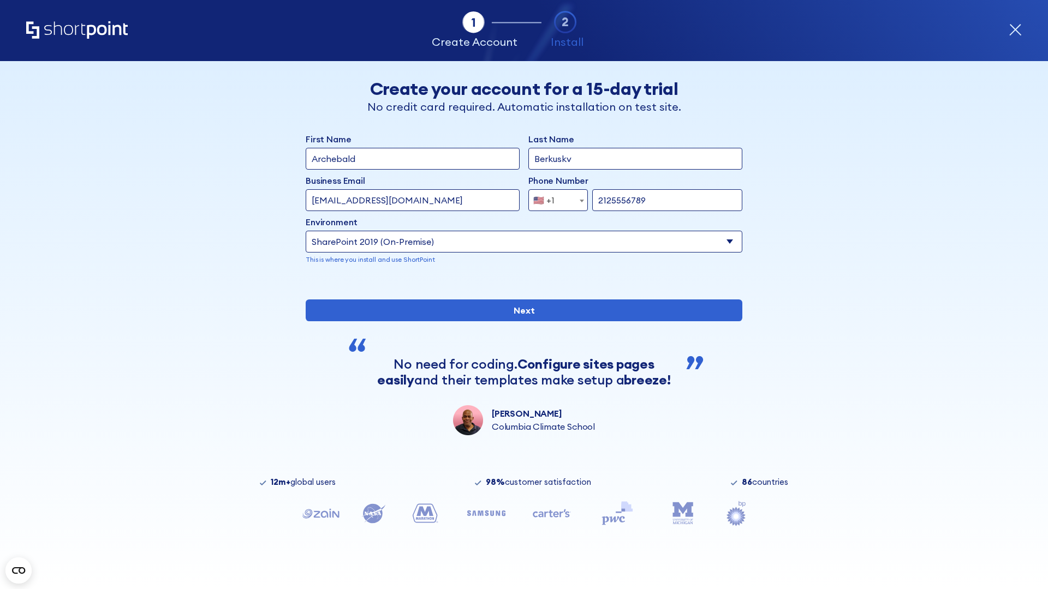
type input "2125556789"
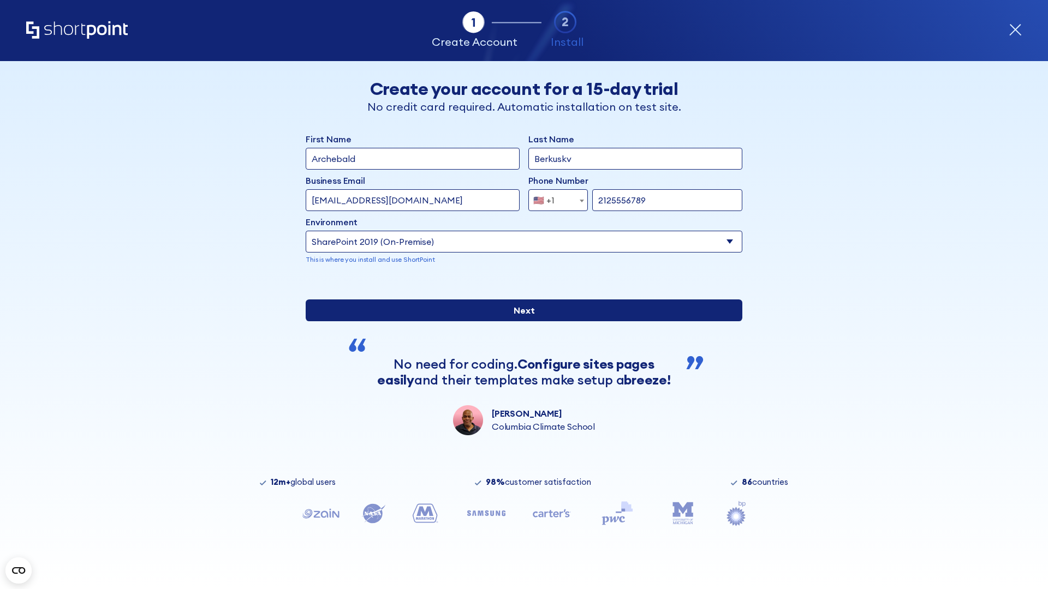
type input "[URL][DOMAIN_NAME]"
click at [520, 374] on div "First Name Archebald Last Name Berkuskv Business Email Invalid Email Address te…" at bounding box center [524, 284] width 437 height 303
click at [520, 321] on input "Next" at bounding box center [524, 311] width 437 height 22
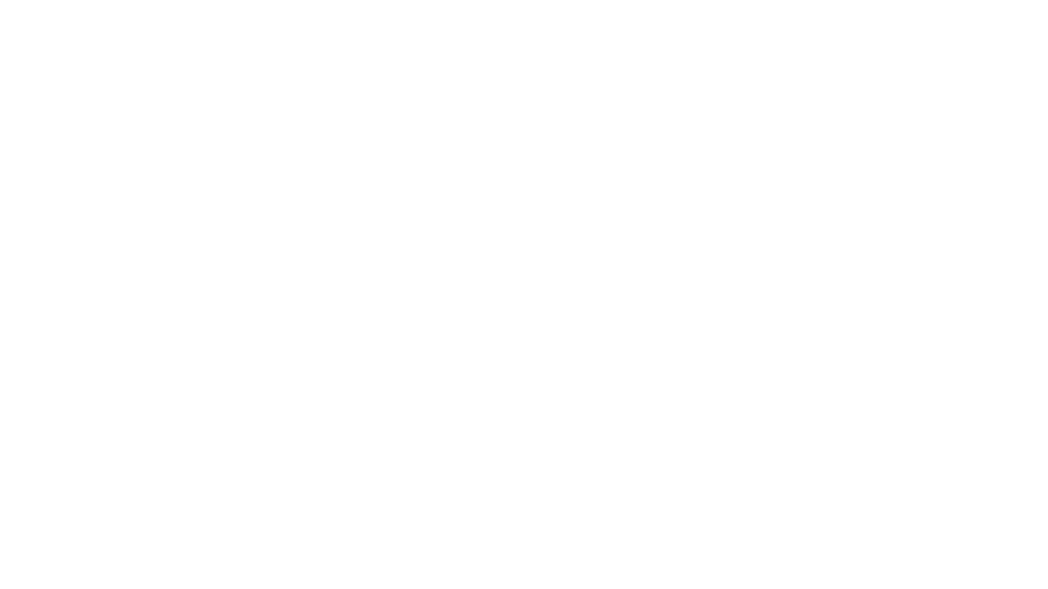
type input "Archebald"
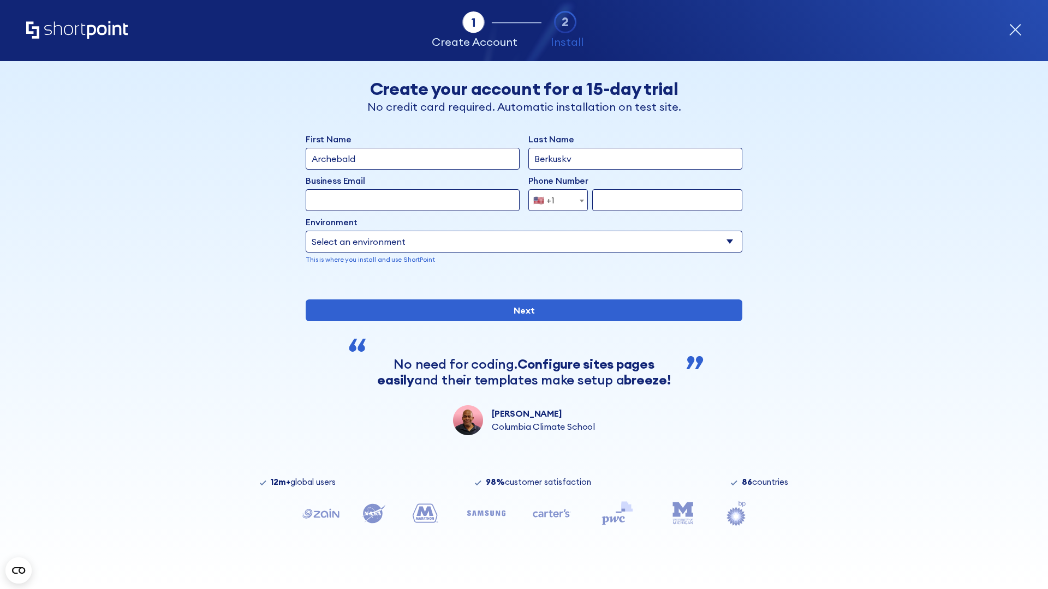
type input "Berkuskv"
type input "[EMAIL_ADDRESS][DOMAIN_NAME]"
type input "2125556789"
select select "SharePoint 2019 (On-Premise)"
type input "2125556789"
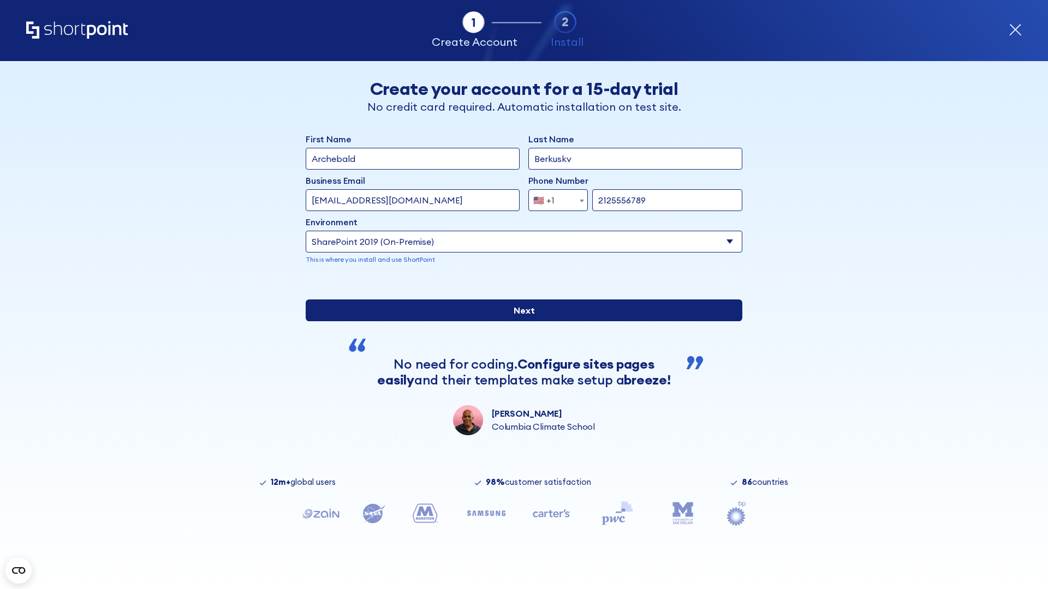
type input "https://yzrtre3nv.sharepoint.com"
click at [520, 365] on div "First Name Archebald Last Name Berkuskv Business Email Invalid Email Address te…" at bounding box center [524, 284] width 437 height 303
click at [520, 321] on input "Next" at bounding box center [524, 311] width 437 height 22
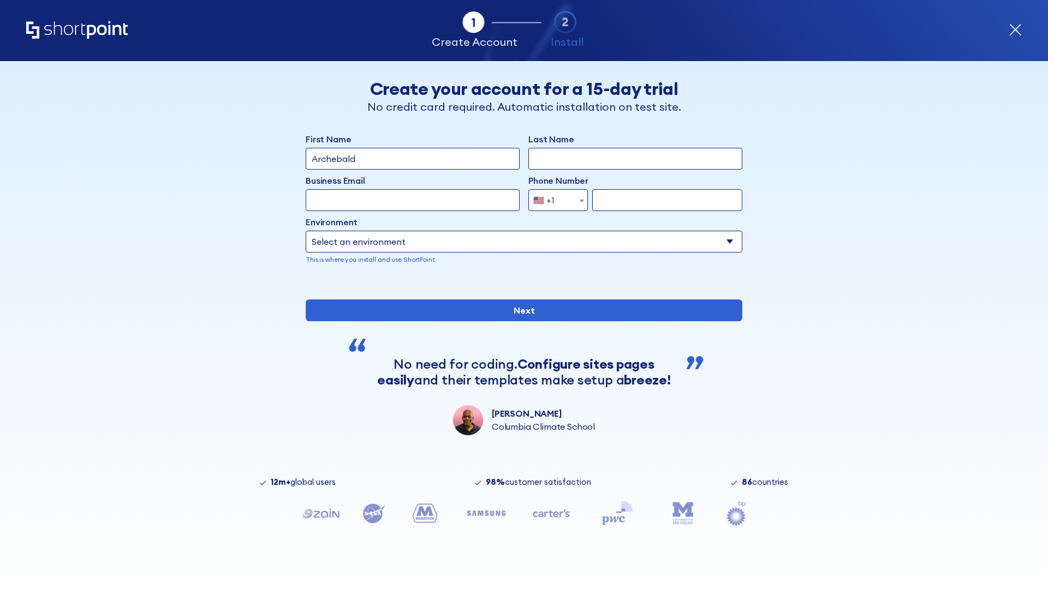
type input "Archebald"
type input "Berkuskv"
type input "[EMAIL_ADDRESS][DOMAIN_NAME]"
type input "2125556789"
select select "SharePoint 2019 (On-Premise)"
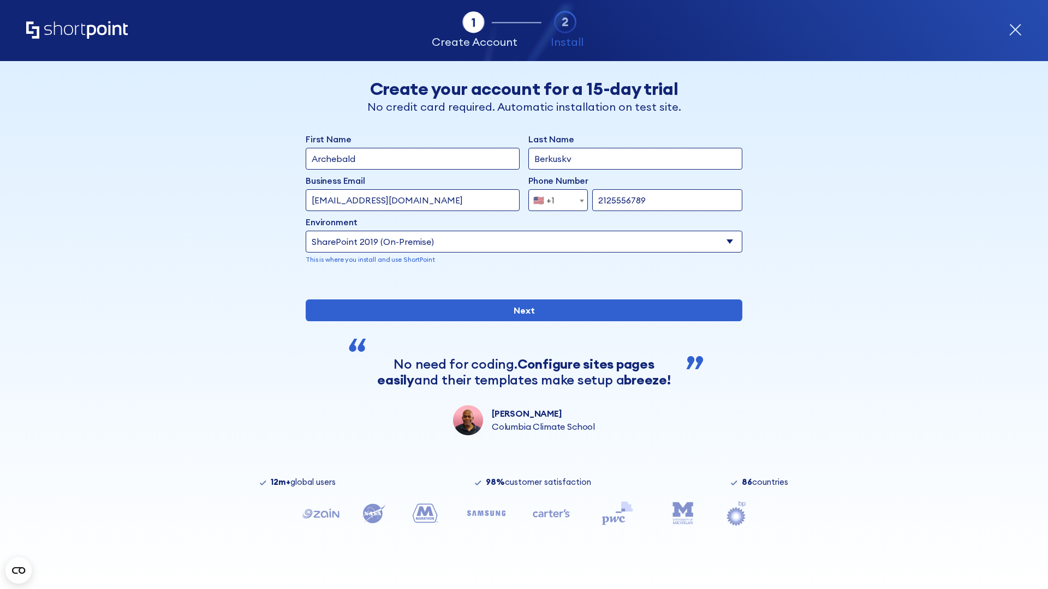
type input "2125556789"
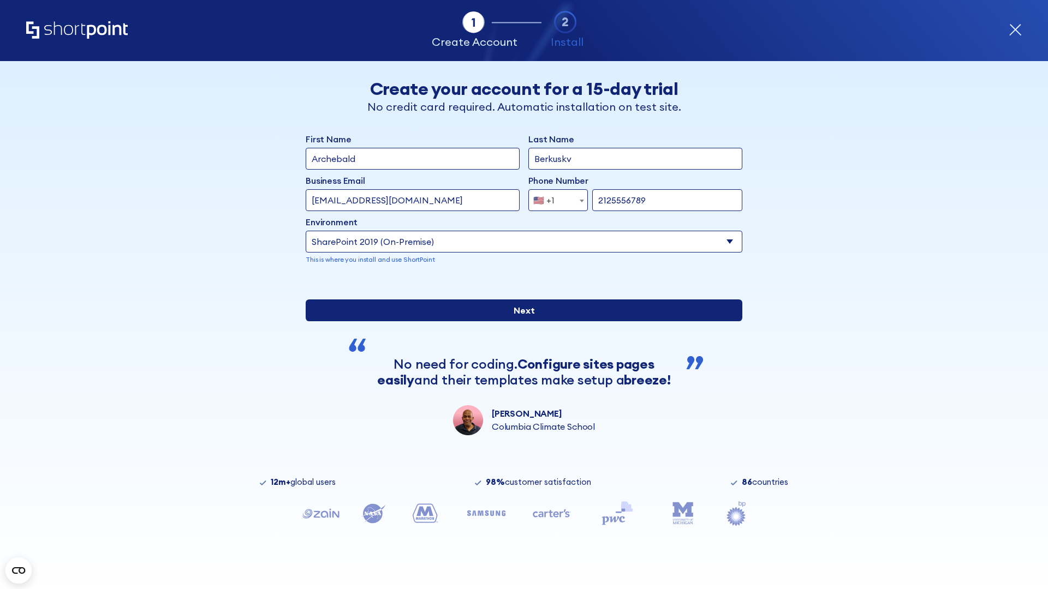
type input "[URL][DOMAIN_NAME]"
click at [520, 371] on div "First Name Archebald Last Name Berkuskv Business Email Invalid Email Address [E…" at bounding box center [524, 284] width 437 height 303
click at [520, 321] on input "Next" at bounding box center [524, 311] width 437 height 22
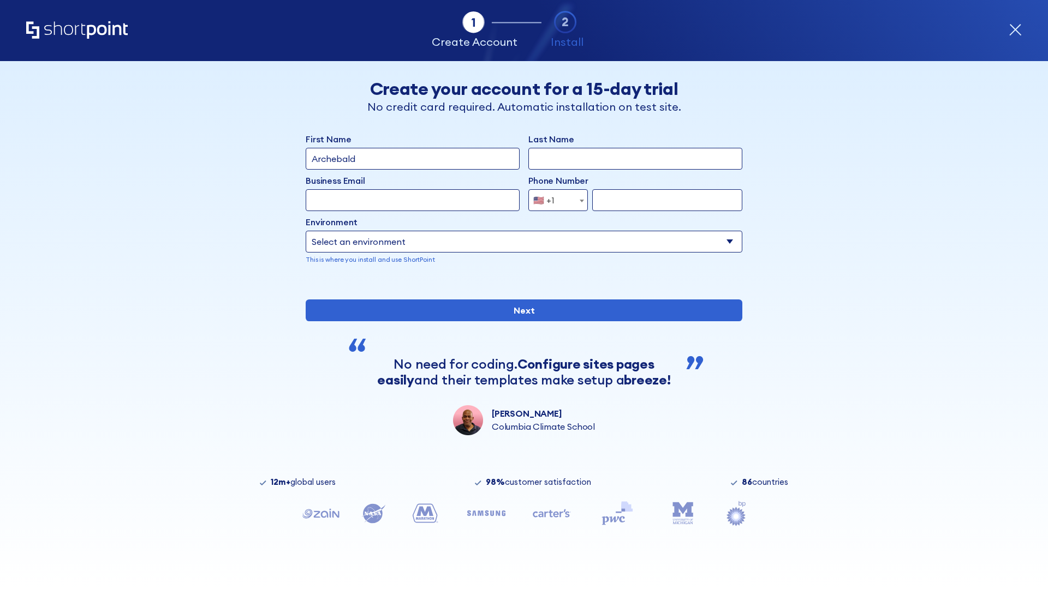
type input "Archebald"
type input "Berkuskv"
type input "[EMAIL_ADDRESS][DOMAIN_NAME]"
type input "2125556789"
select select "SharePoint 2019 (On-Premise)"
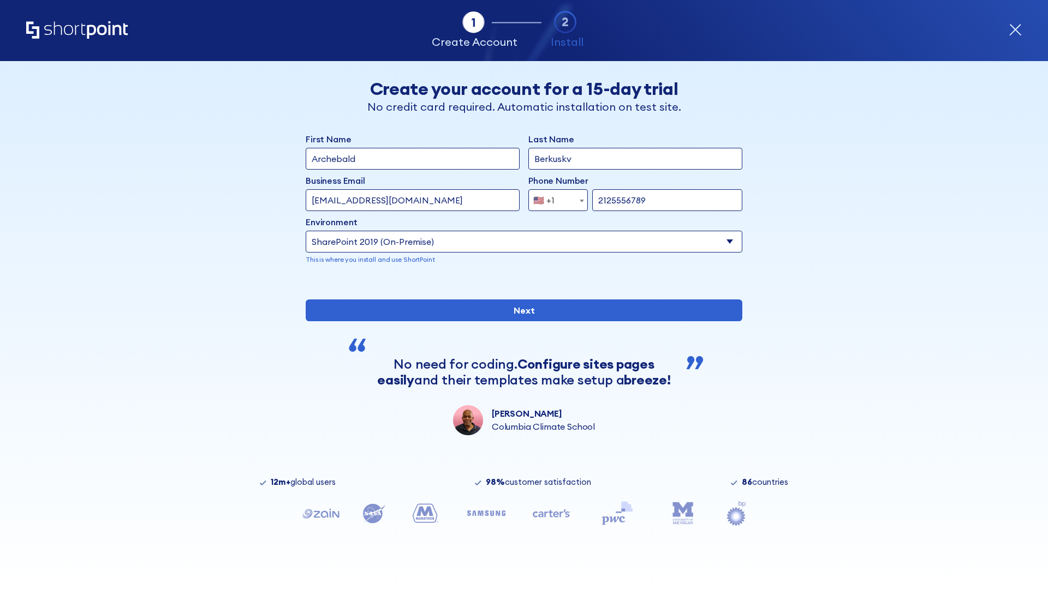
type input "2125556789"
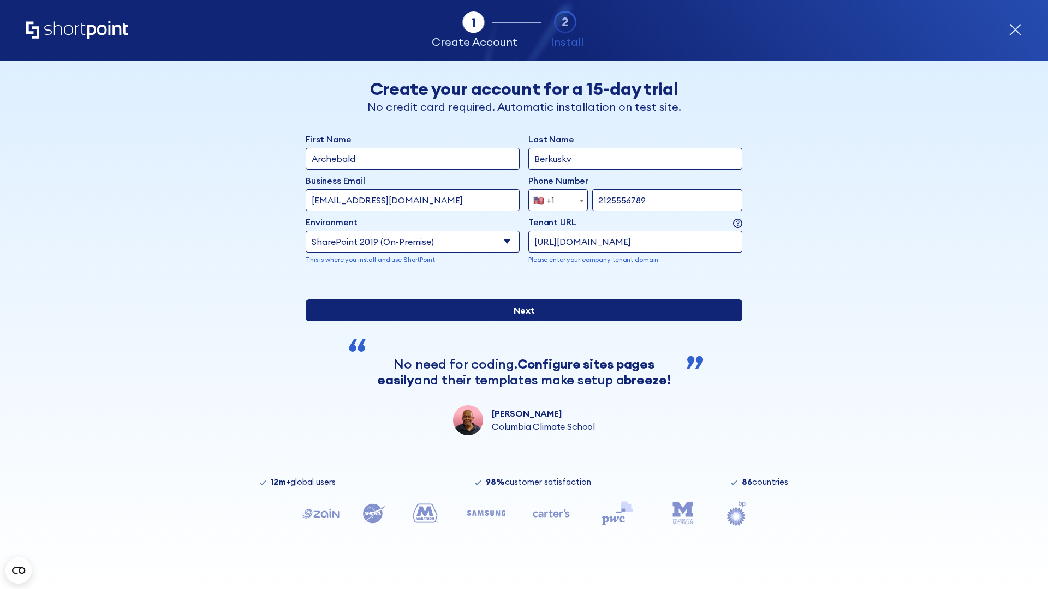
type input "[URL][DOMAIN_NAME]"
click at [520, 360] on div "First Name Archebald Last Name Berkuskv Business Email Invalid Email Address [E…" at bounding box center [524, 284] width 437 height 303
click at [520, 321] on input "Next" at bounding box center [524, 311] width 437 height 22
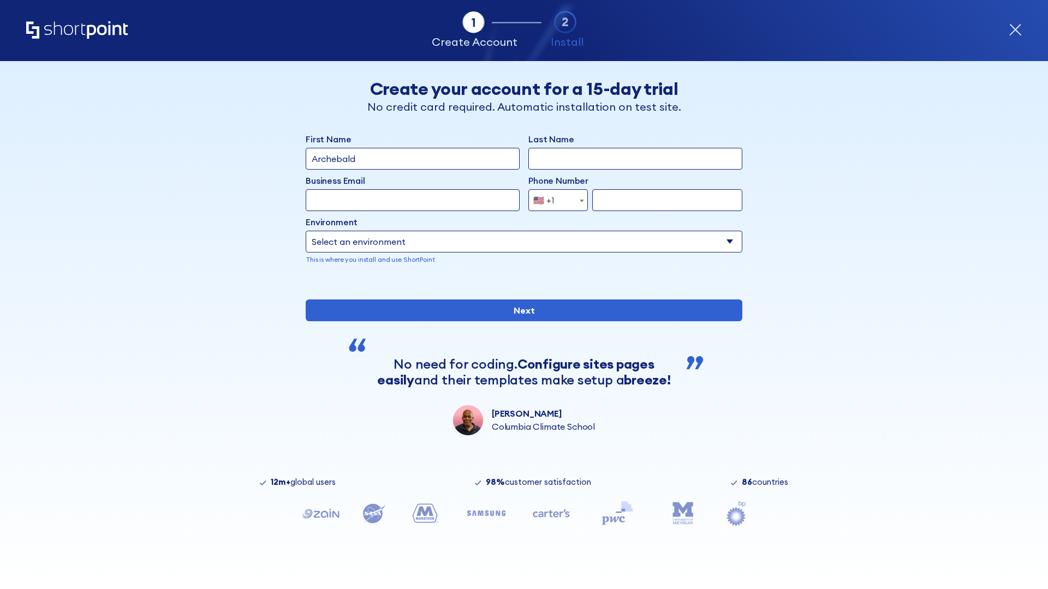
type input "Archebald"
type input "Berkuskv"
type input "[EMAIL_ADDRESS][DOMAIN_NAME]"
type input "2125556789"
select select "SharePoint 2019 (On-Premise)"
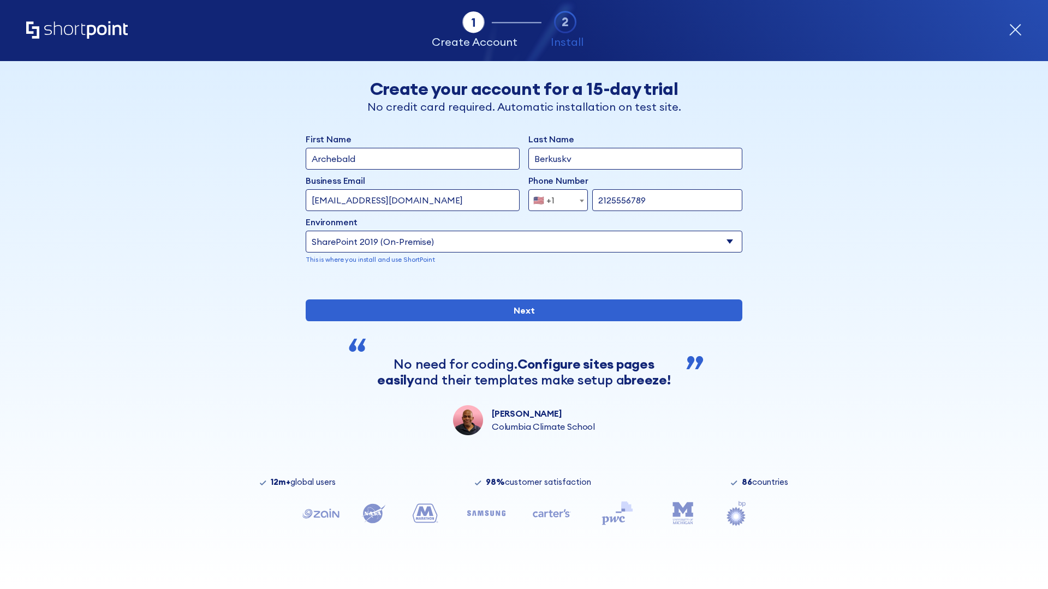
type input "2125556789"
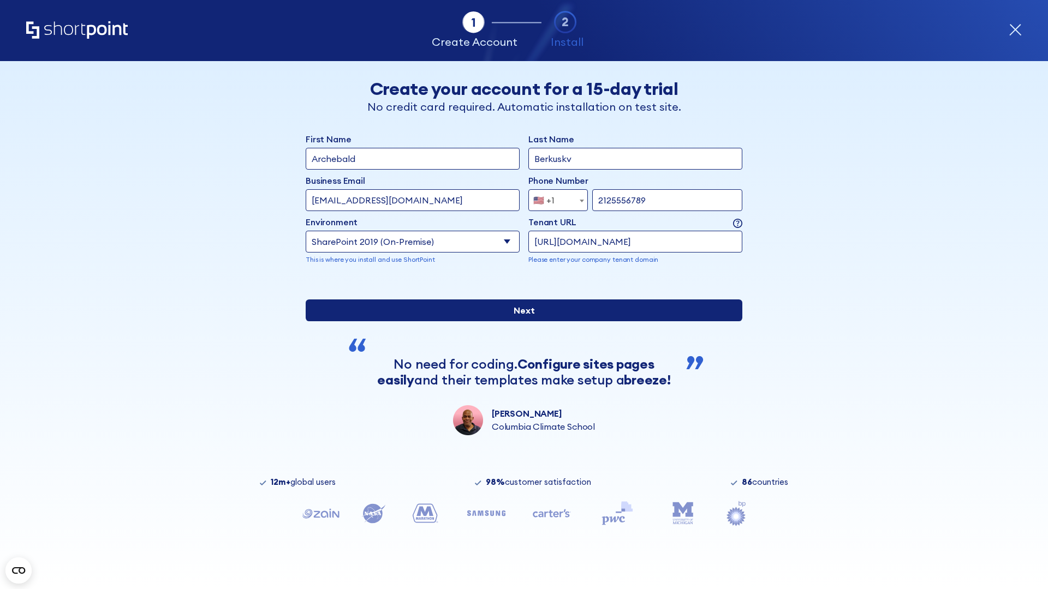
type input "https://secure.sharepoint.us"
click at [520, 383] on div "First Name Archebald Last Name Berkuskv Business Email Invalid Email Address te…" at bounding box center [524, 284] width 437 height 303
click at [520, 321] on input "Next" at bounding box center [524, 311] width 437 height 22
